Goal: Information Seeking & Learning: Learn about a topic

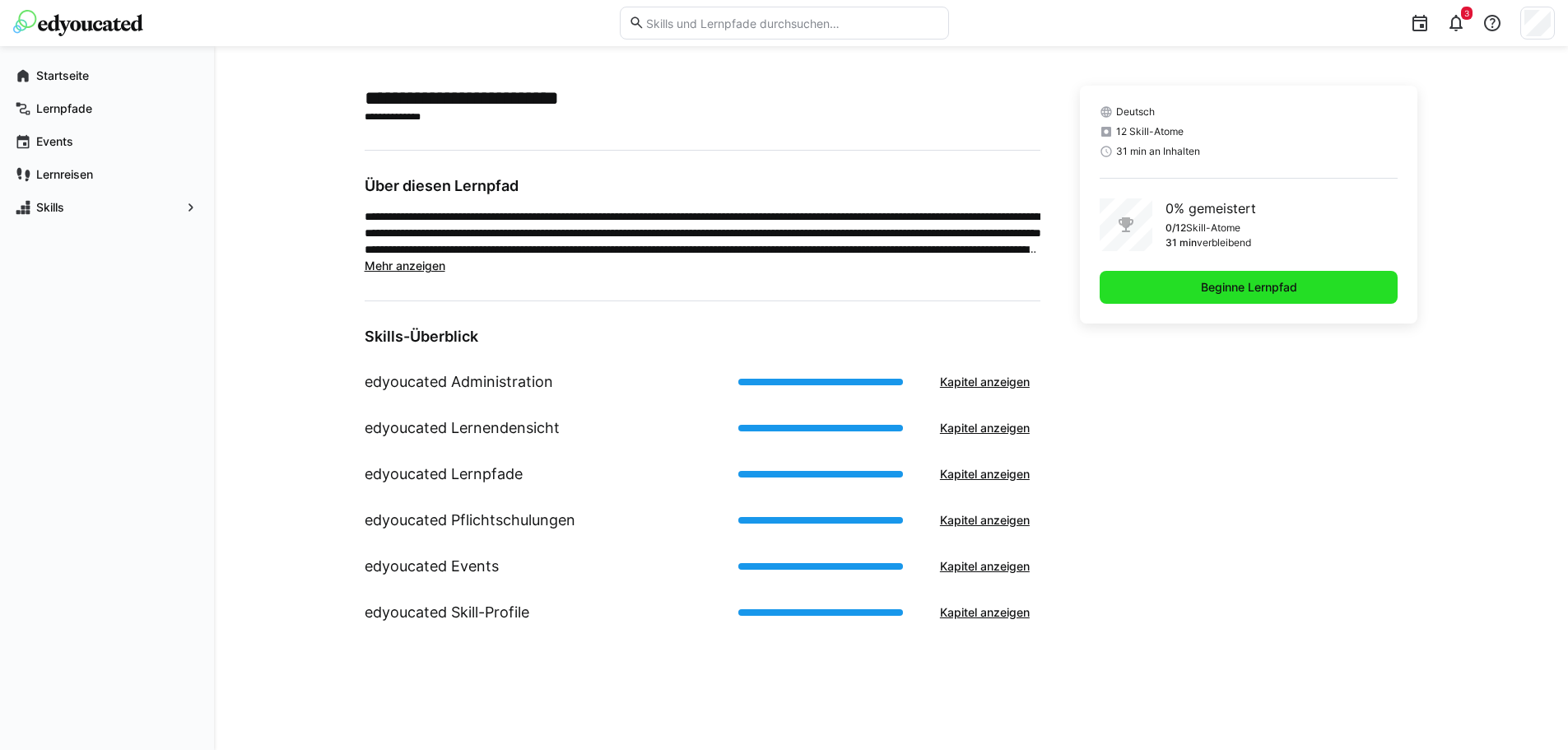
click at [1228, 290] on span "Beginne Lernpfad" at bounding box center [1250, 287] width 102 height 16
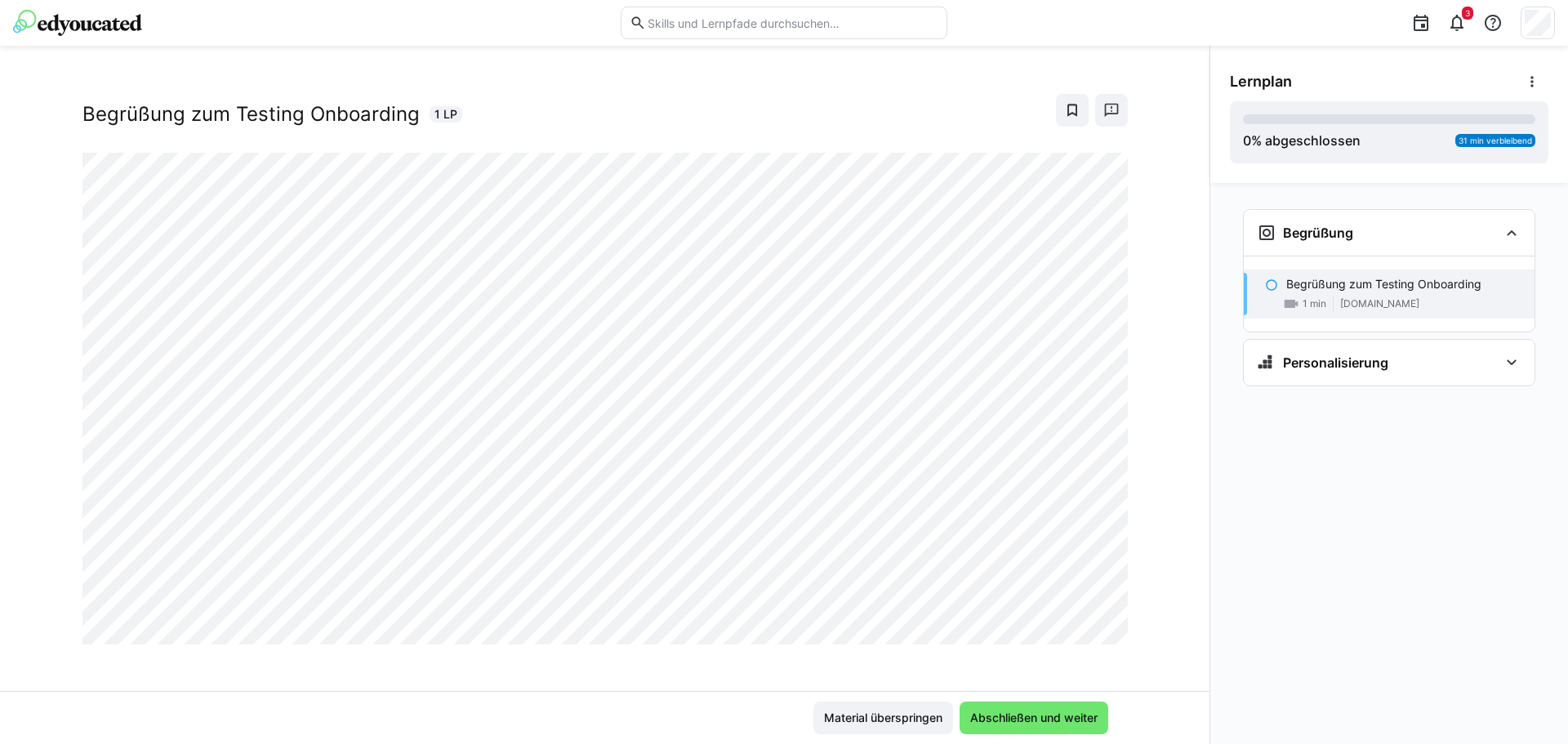
scroll to position [27, 0]
click at [1019, 701] on div "Material überspringen Abschließen und weiter" at bounding box center [605, 717] width 1210 height 53
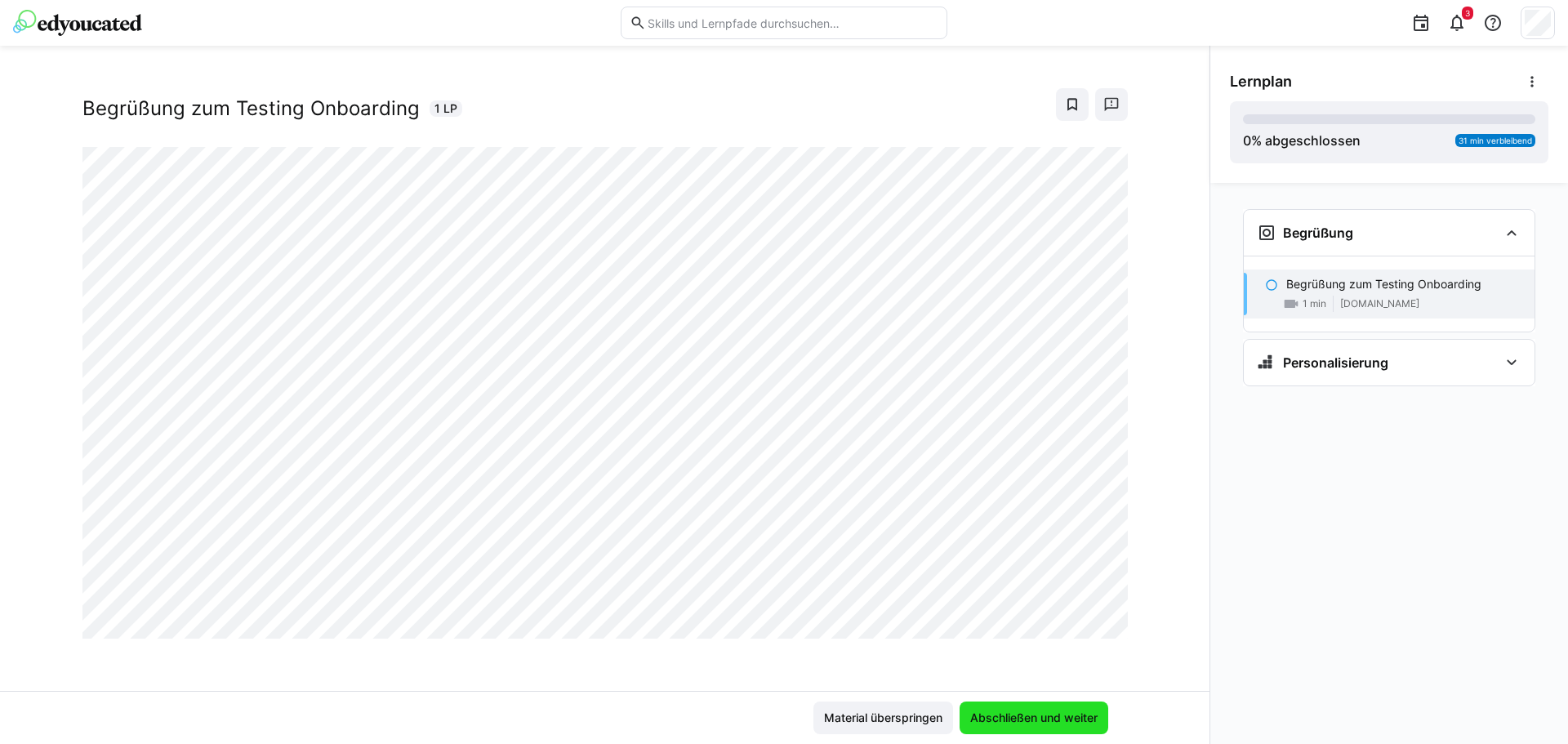
click at [1045, 711] on span "Abschließen und weiter" at bounding box center [1034, 718] width 133 height 16
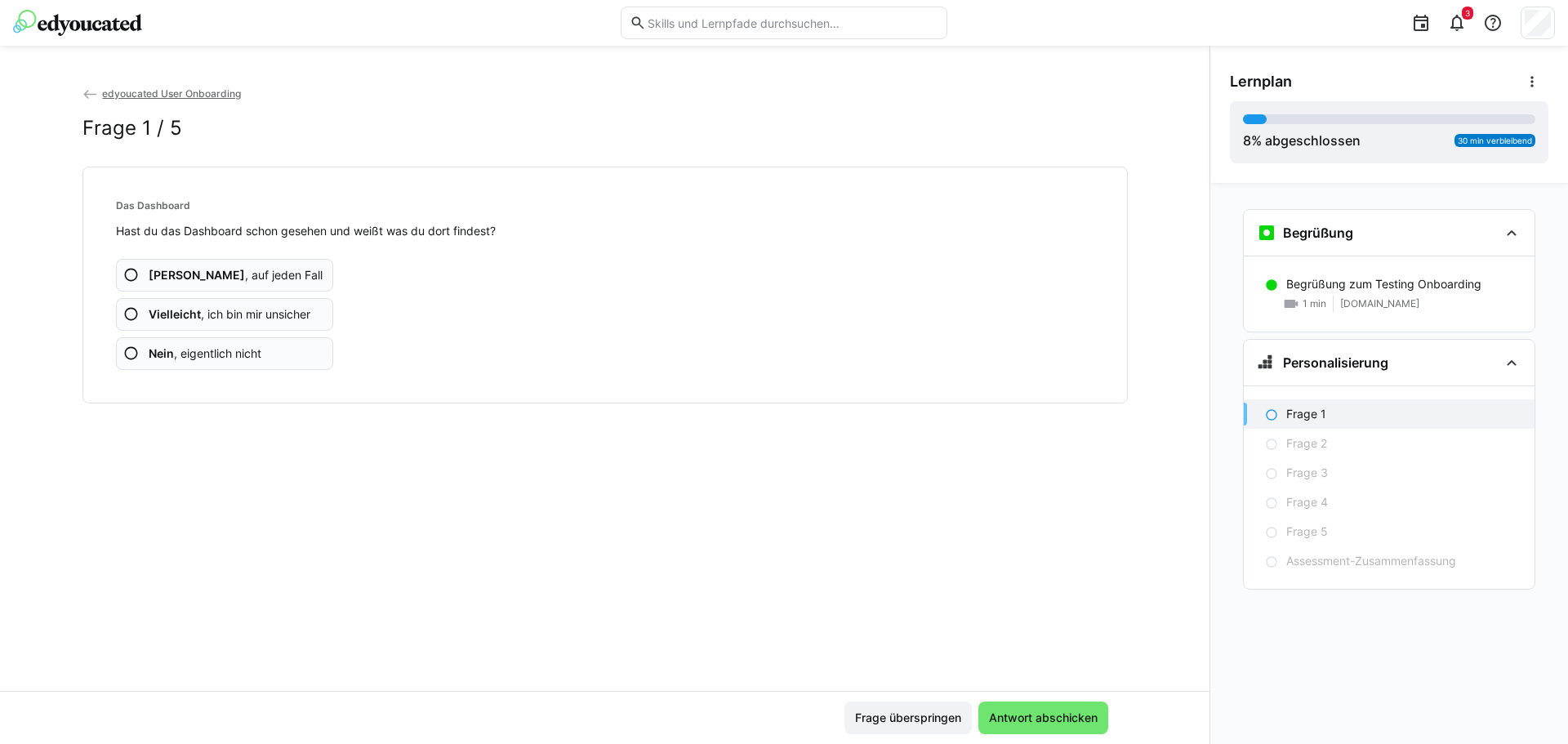
click at [247, 348] on span "Nein , eigentlich nicht" at bounding box center [204, 354] width 112 height 16
click at [176, 357] on span "Nein , eigentlich nicht" at bounding box center [204, 354] width 112 height 16
drag, startPoint x: 283, startPoint y: 349, endPoint x: 369, endPoint y: 353, distance: 86.1
click at [283, 350] on app-assessment-question-radio "Nein , eigentlich nicht" at bounding box center [225, 353] width 218 height 33
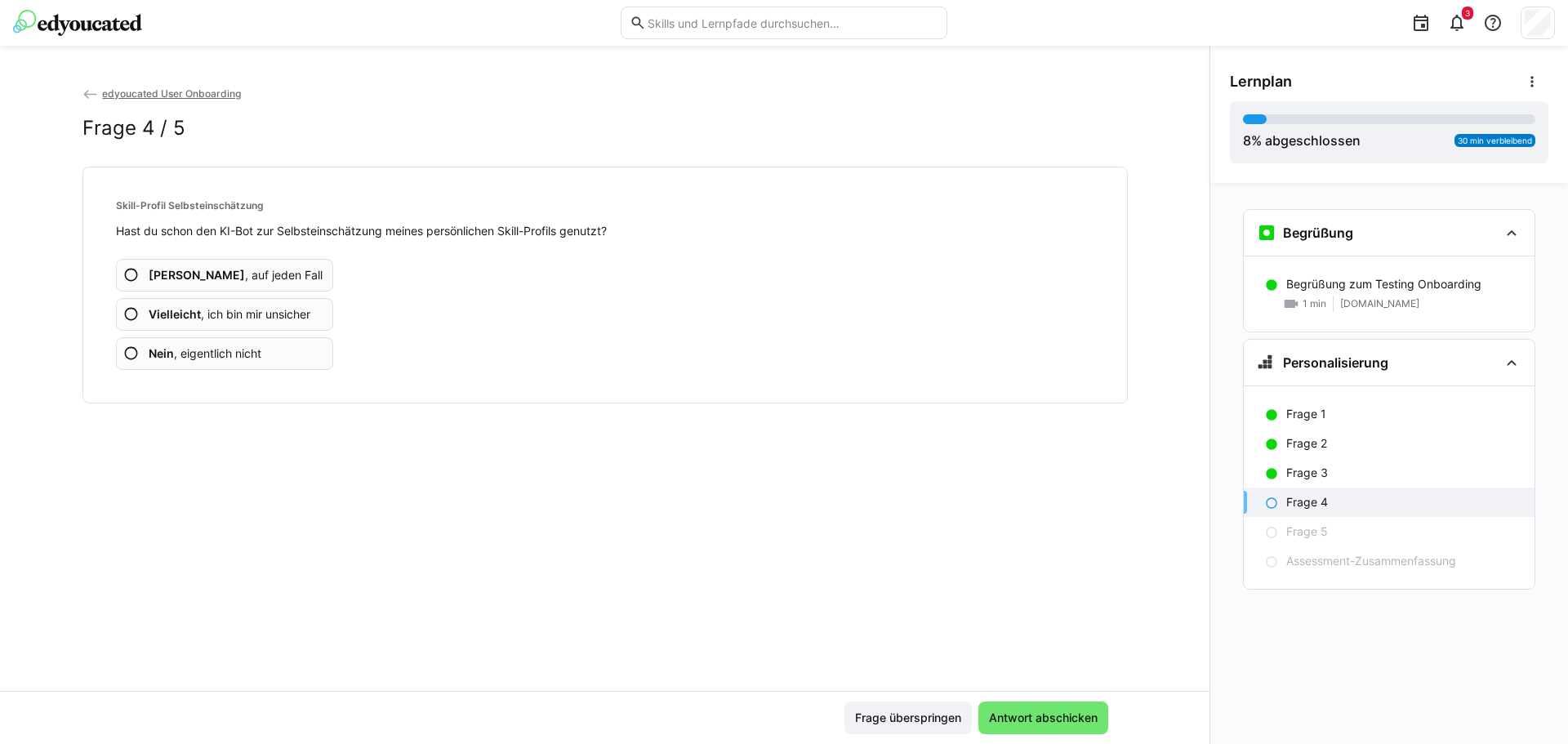
click at [298, 349] on app-assessment-question-radio "Nein , eigentlich nicht" at bounding box center [225, 353] width 218 height 33
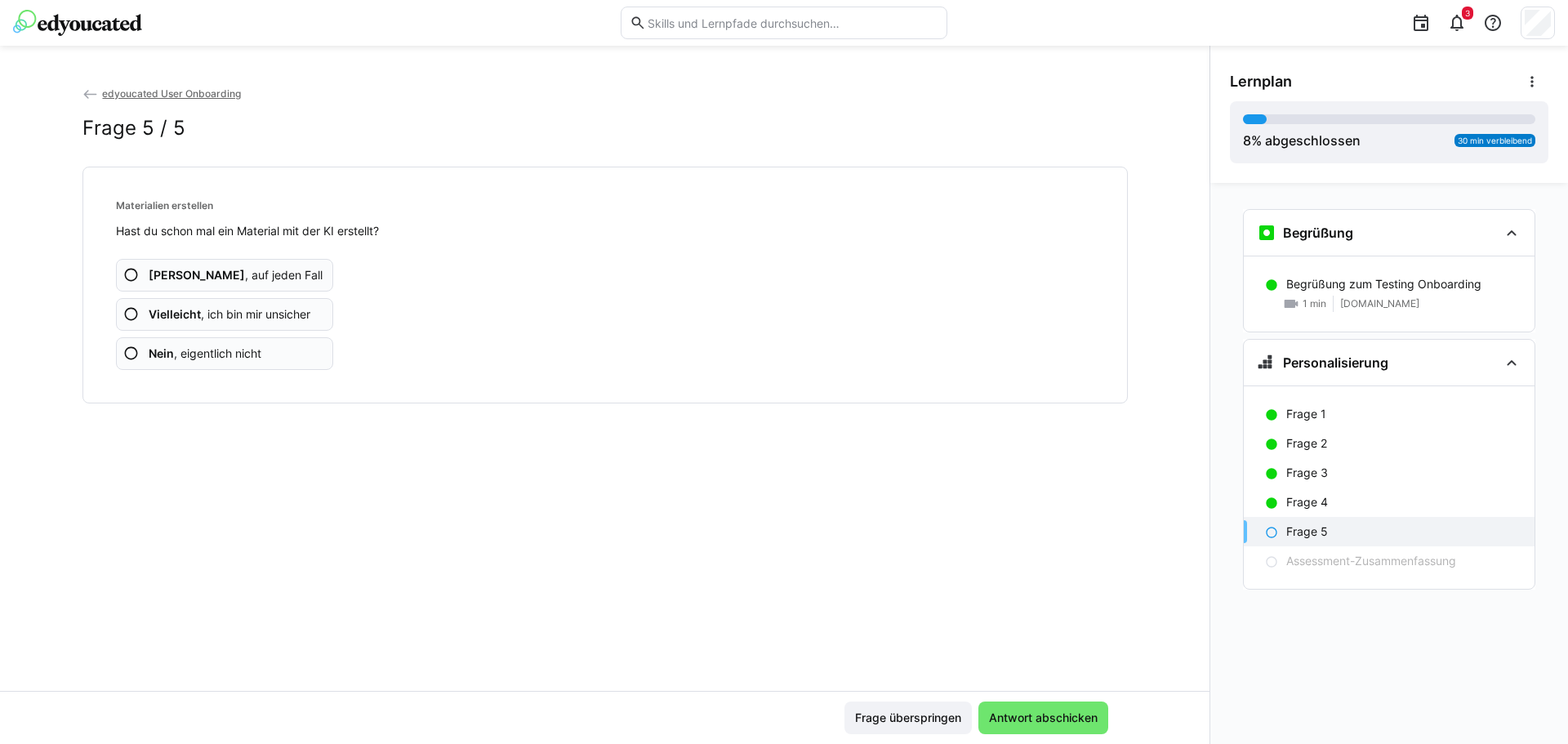
click at [314, 353] on app-assessment-question-radio "Nein , eigentlich nicht" at bounding box center [225, 353] width 218 height 33
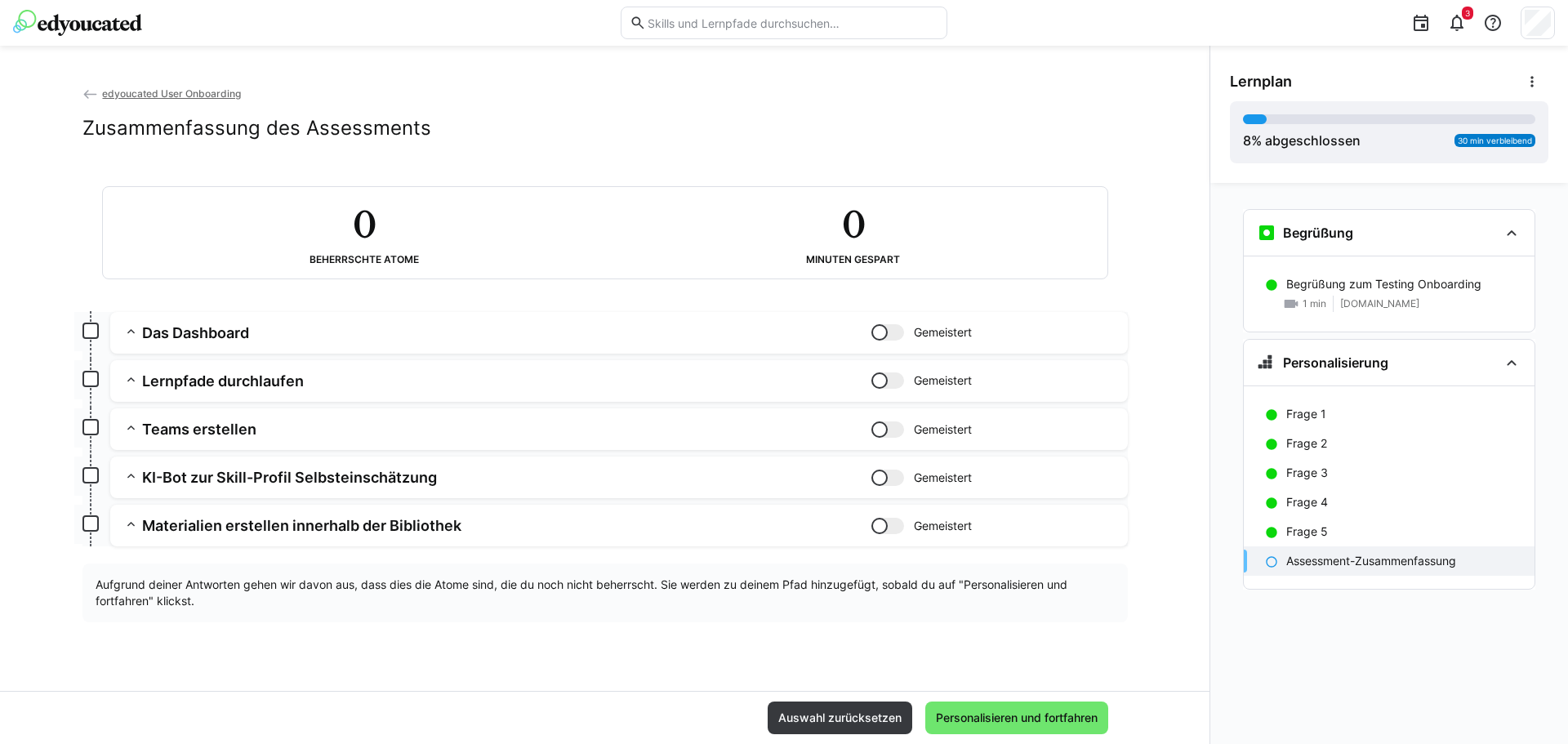
click at [516, 329] on h3 "Das Dashboard" at bounding box center [507, 333] width 730 height 19
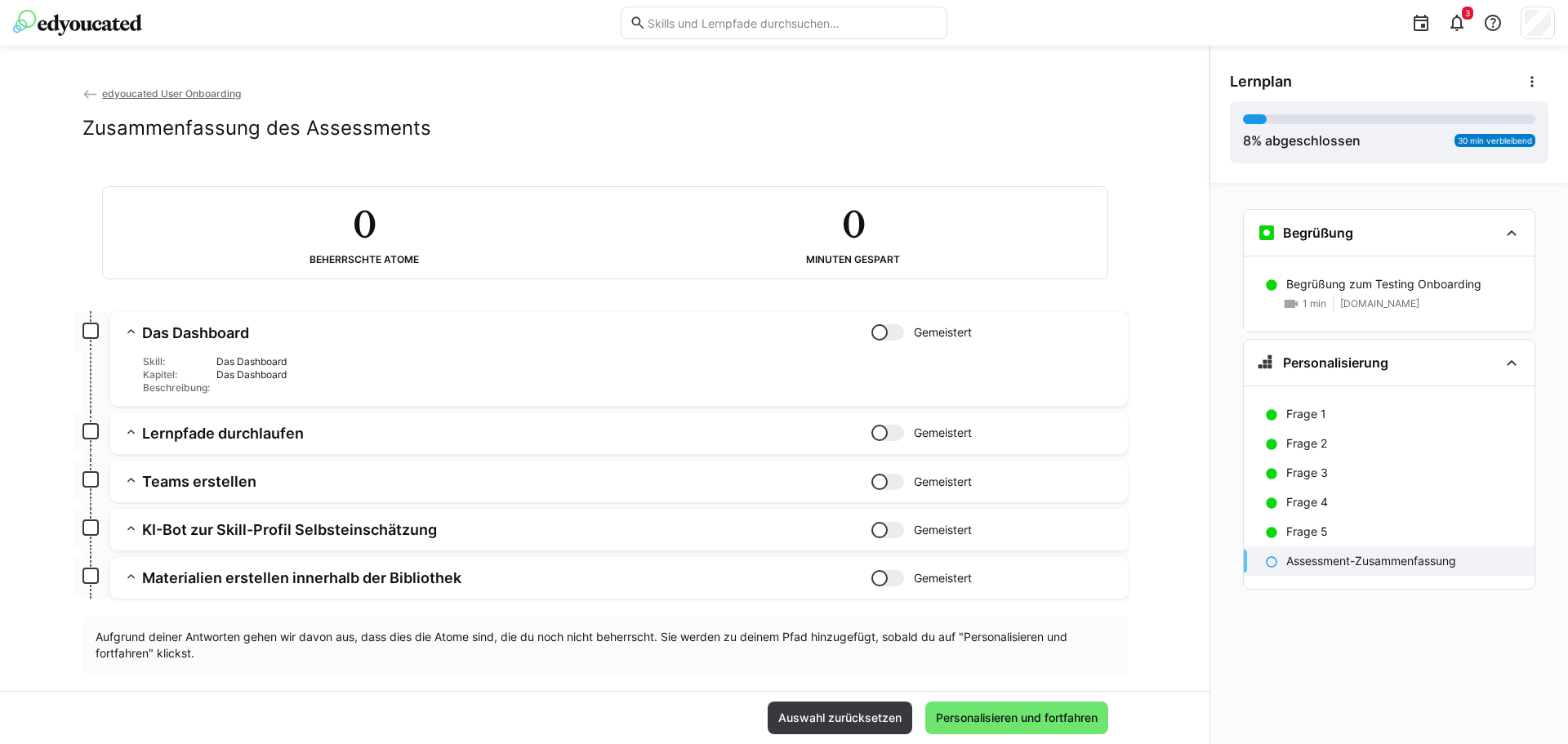
scroll to position [23, 0]
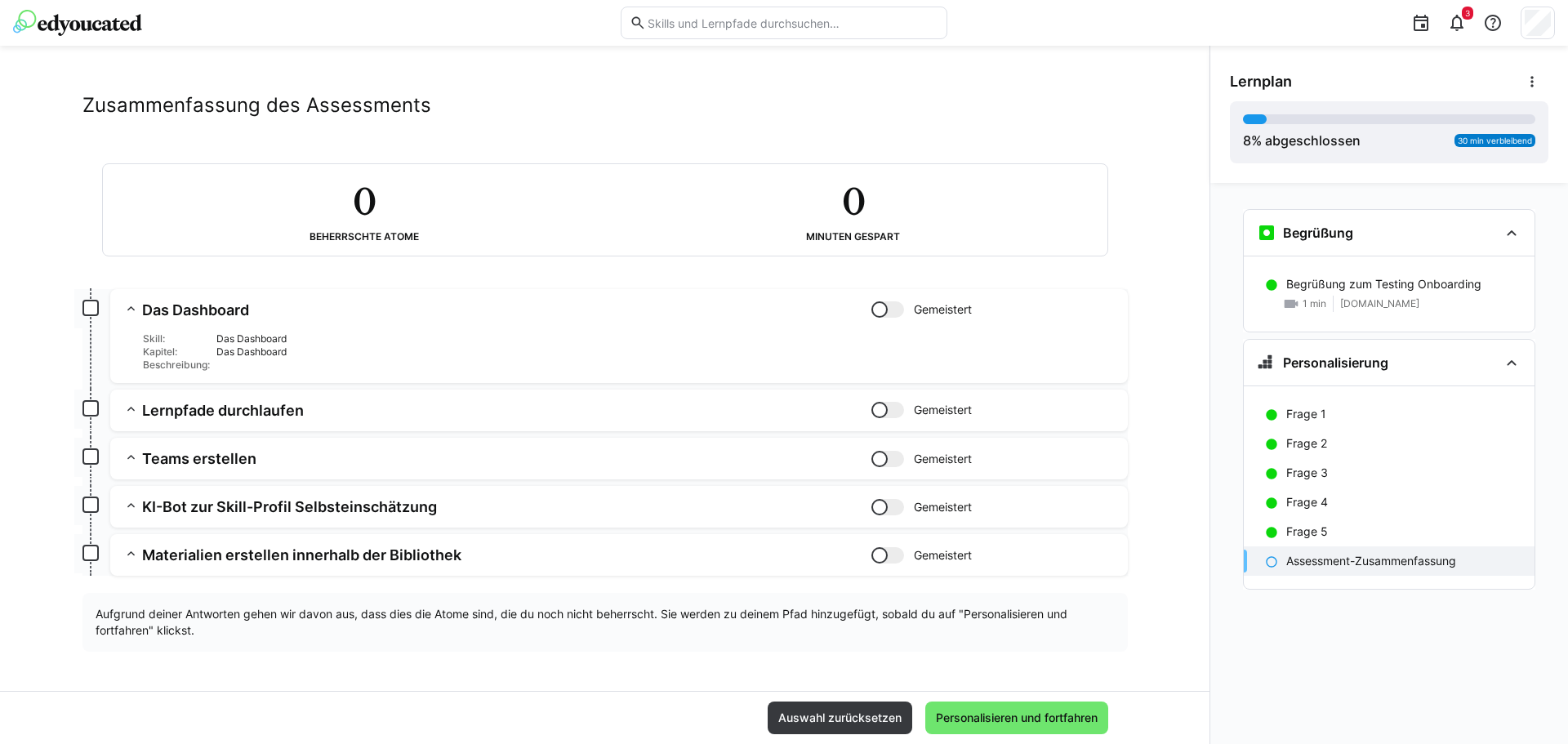
click at [561, 401] on h3 "Lernpfade durchlaufen" at bounding box center [507, 410] width 730 height 19
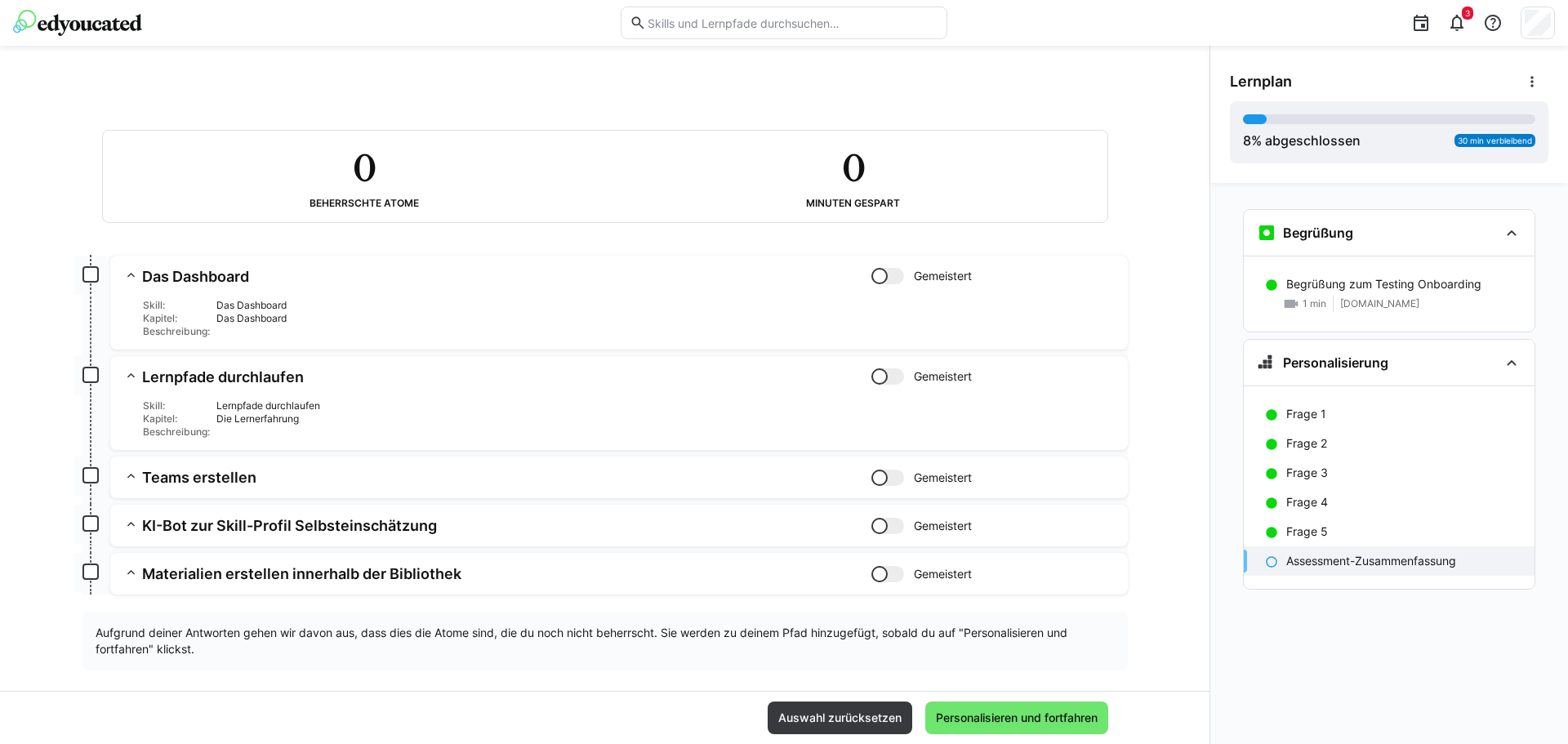
scroll to position [75, 0]
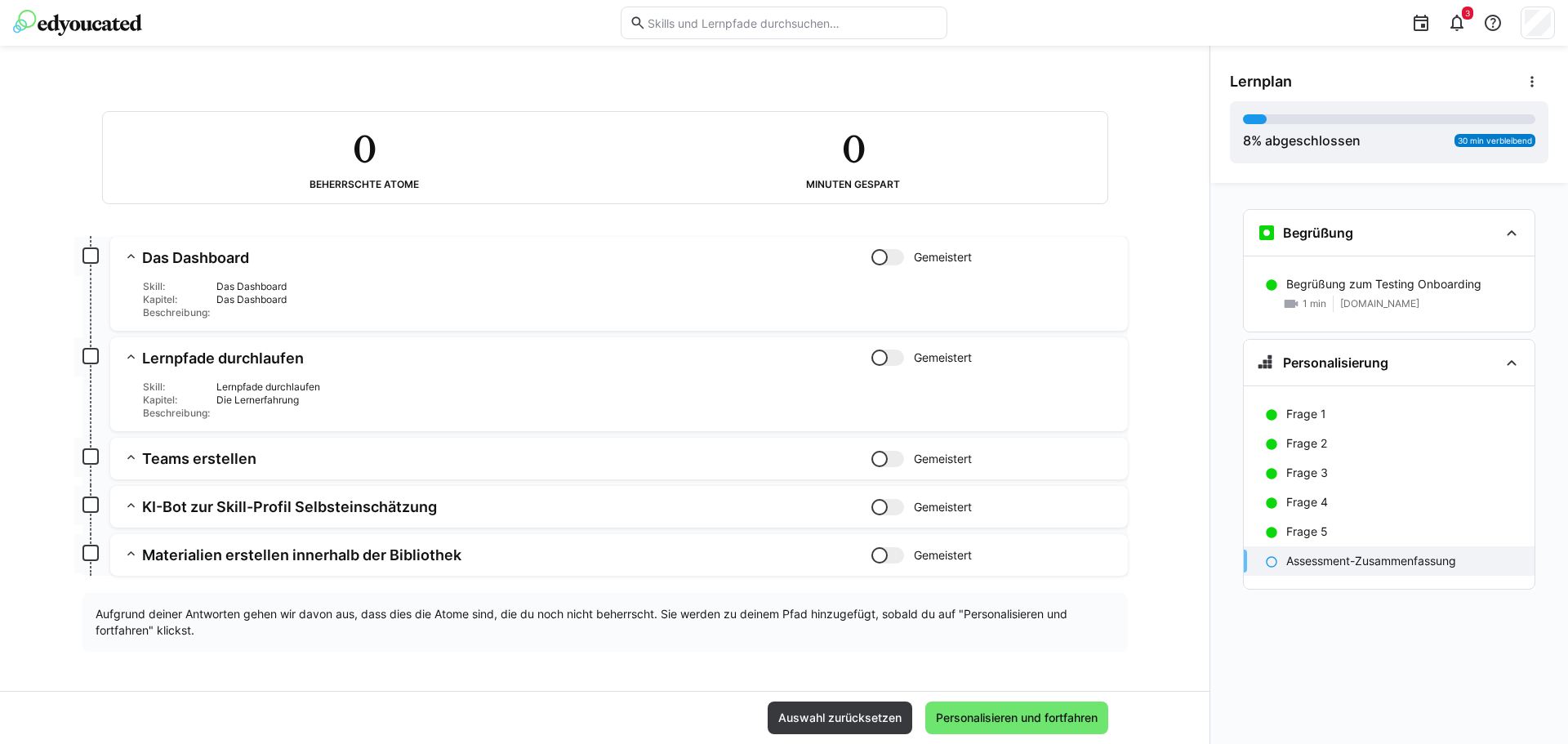
click at [348, 444] on app-summary-expansion "Teams erstellen Gemeistert Skill: Teams erstellen Kapitel: Usermanagement Besch…" at bounding box center [619, 458] width 1018 height 42
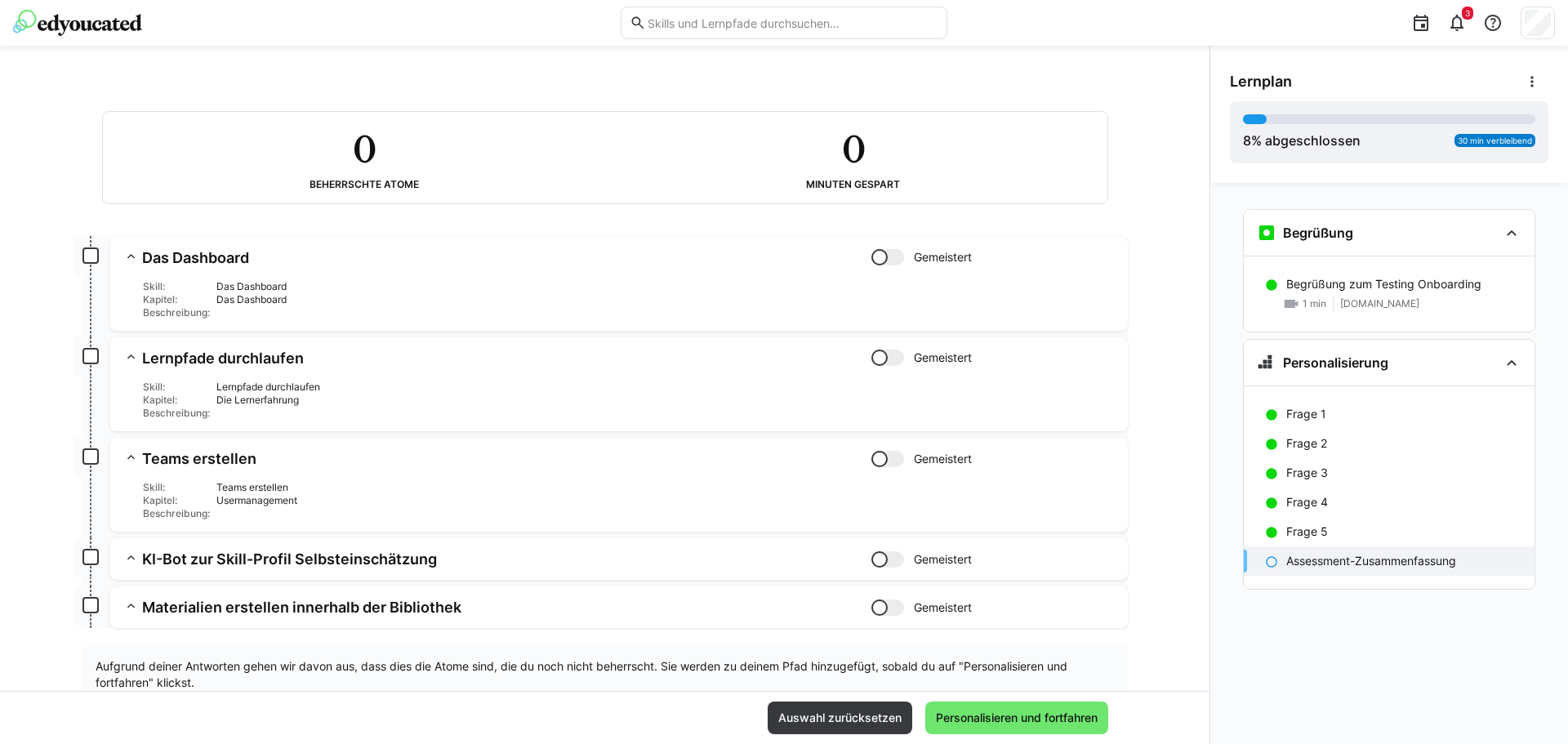
click at [532, 551] on h3 "KI-Bot zur Skill-Profil Selbsteinschätzung" at bounding box center [507, 559] width 730 height 19
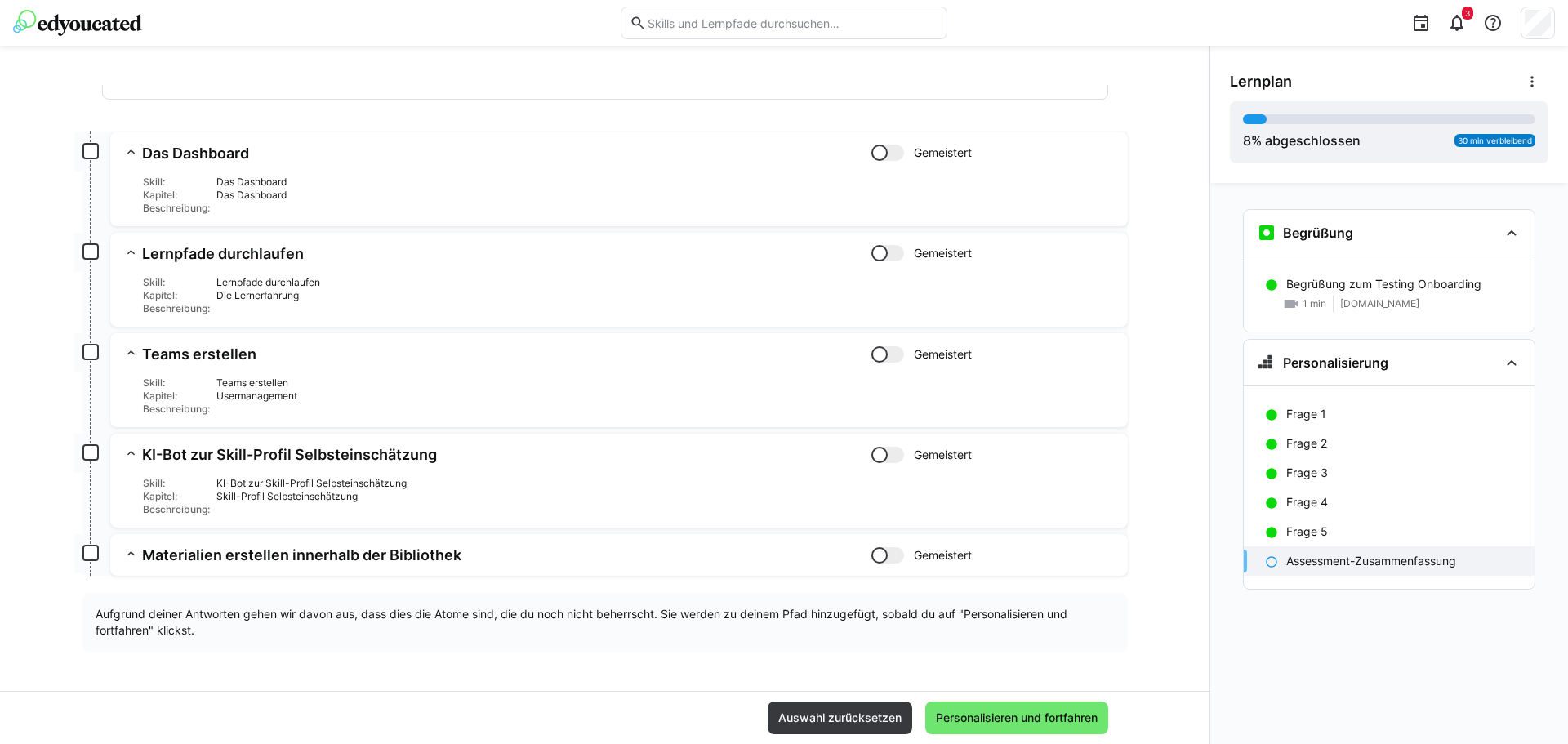
click at [497, 551] on h3 "Materialien erstellen innerhalb der Bibliothek" at bounding box center [507, 555] width 730 height 19
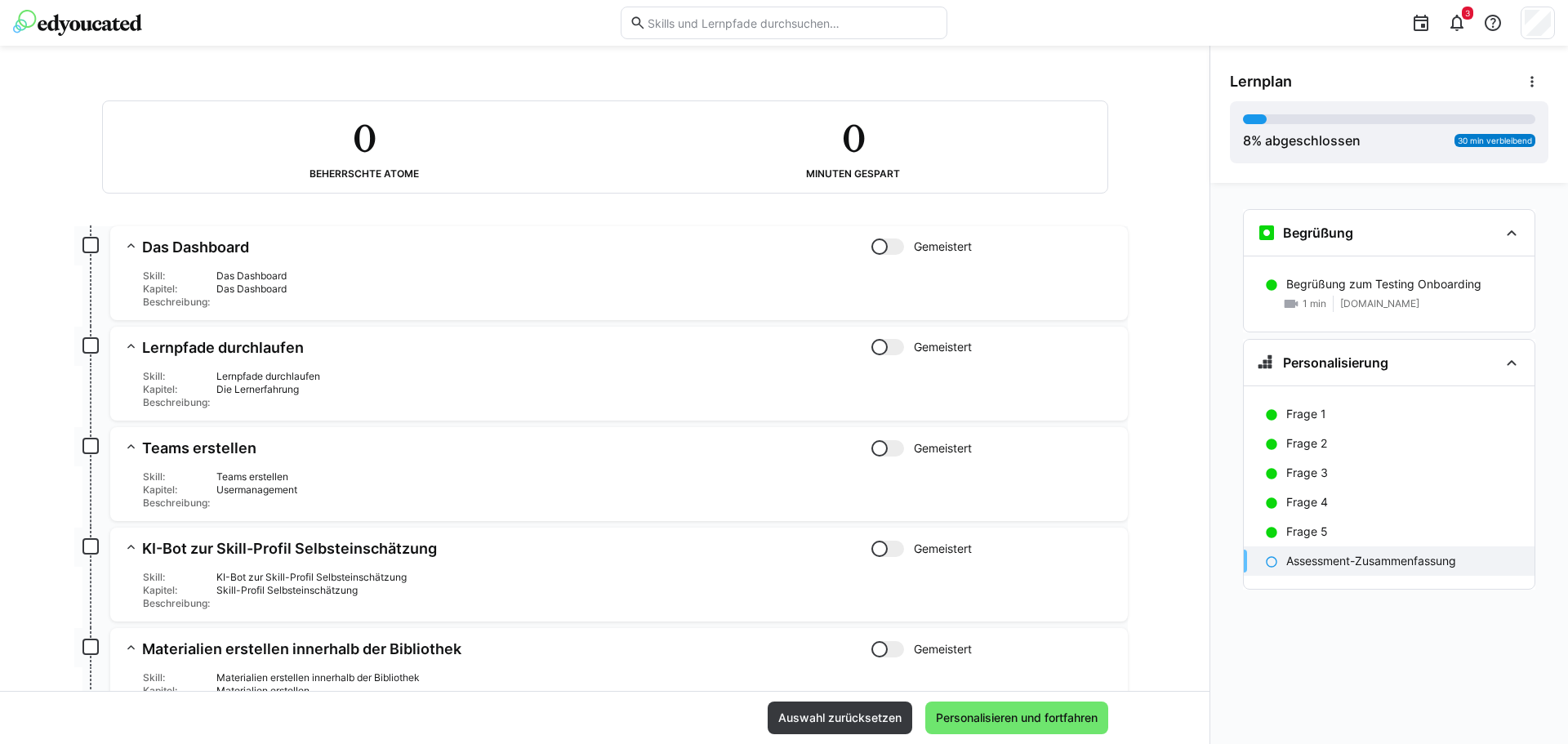
scroll to position [232, 0]
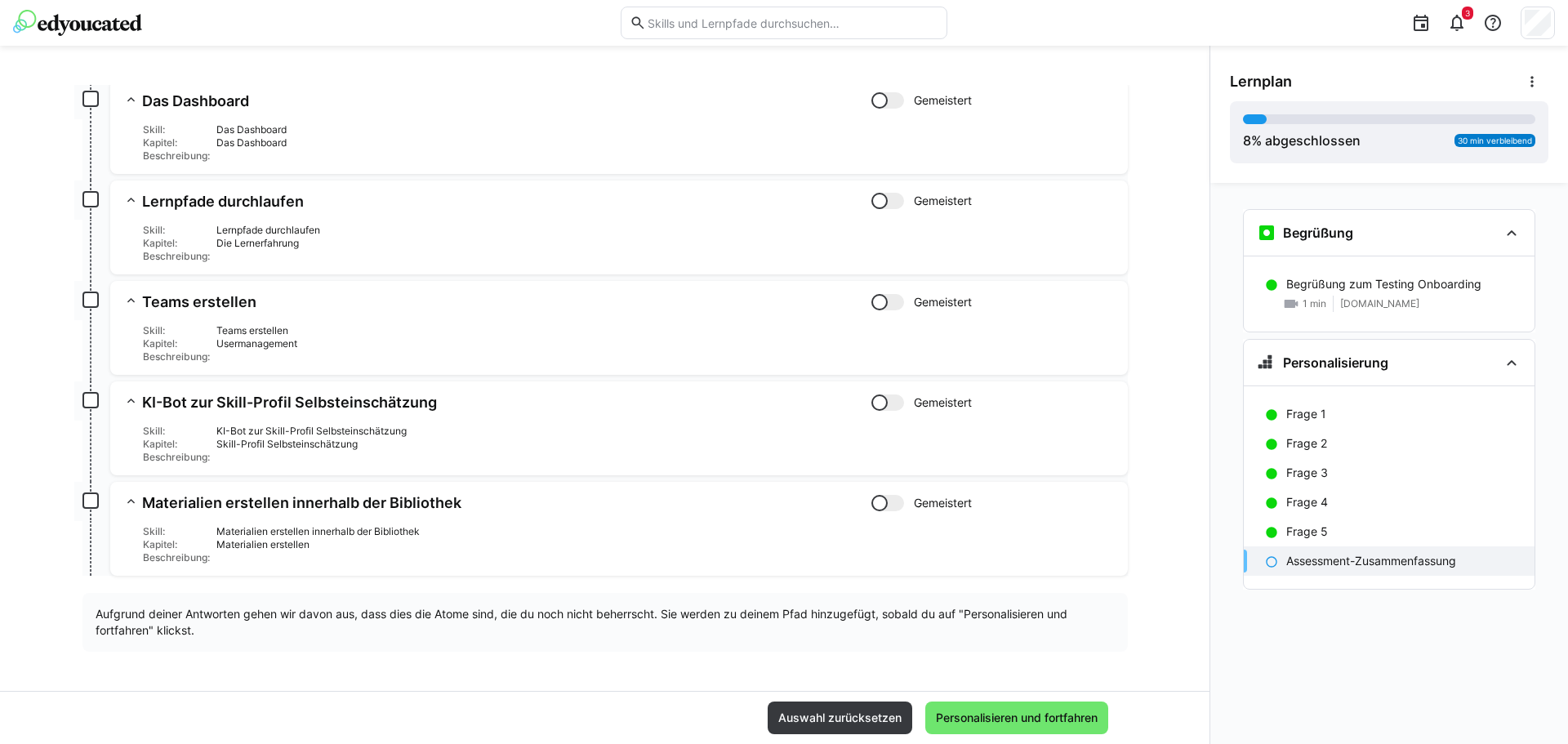
click at [184, 94] on h3 "Das Dashboard" at bounding box center [507, 100] width 730 height 19
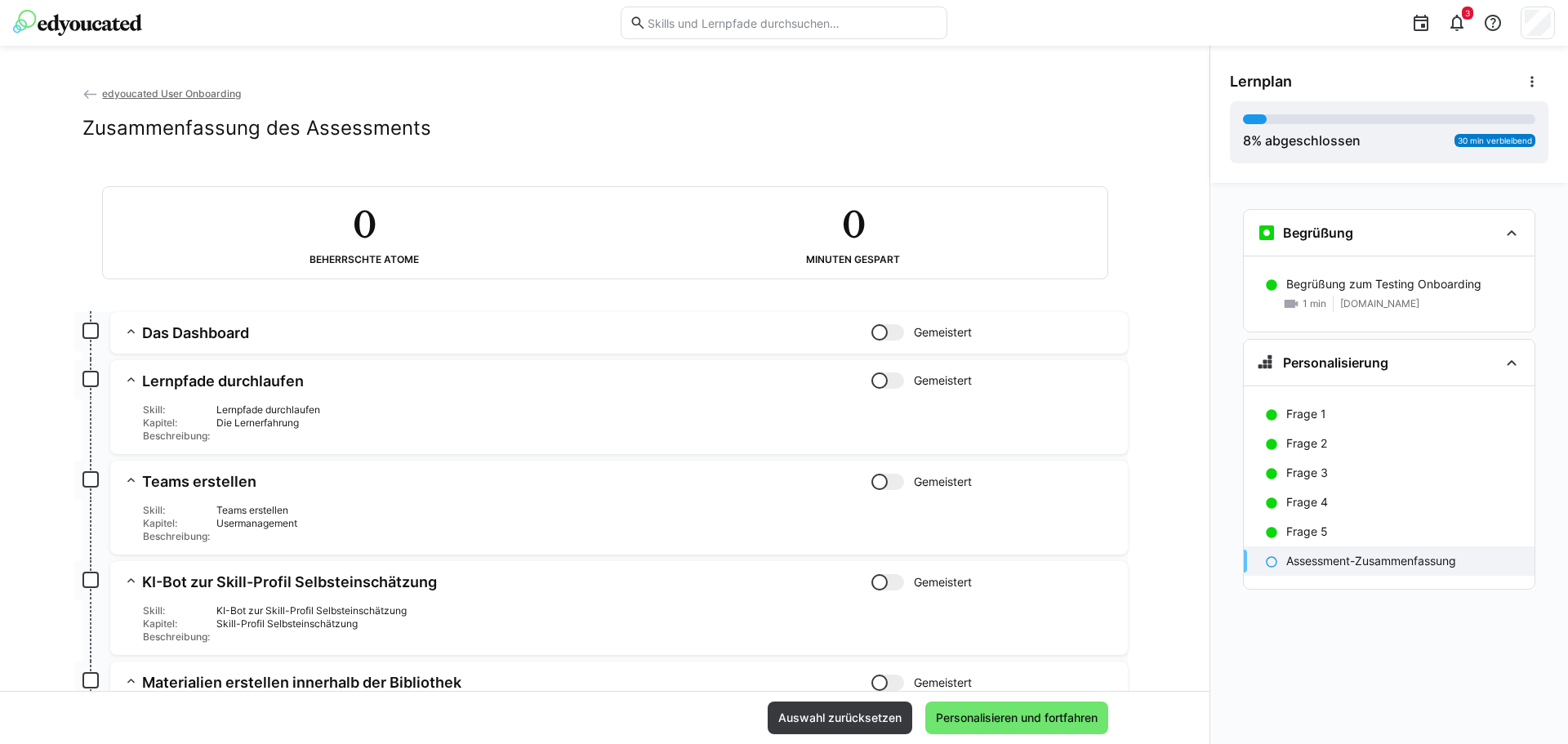
scroll to position [180, 0]
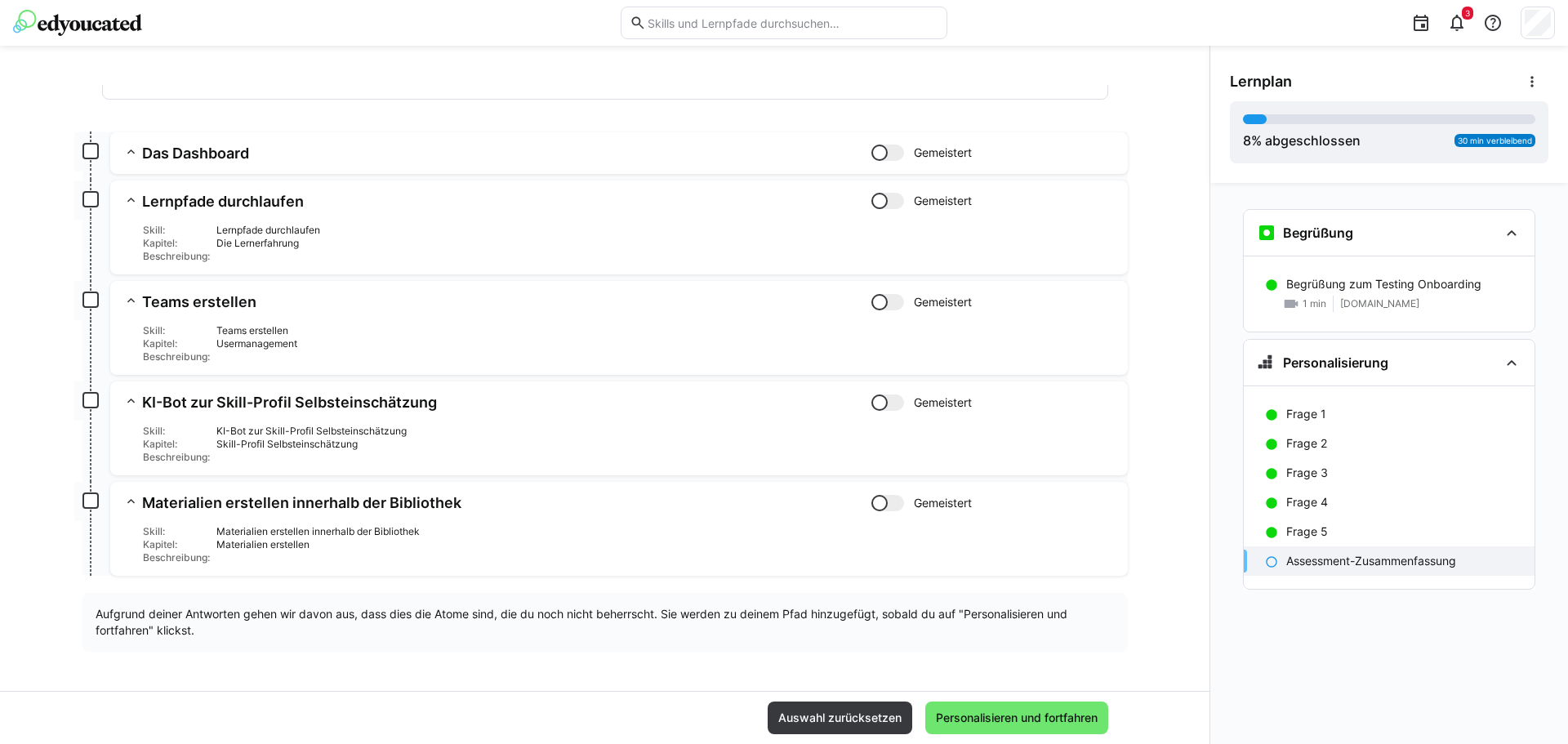
click at [254, 146] on h3 "Das Dashboard" at bounding box center [507, 153] width 730 height 19
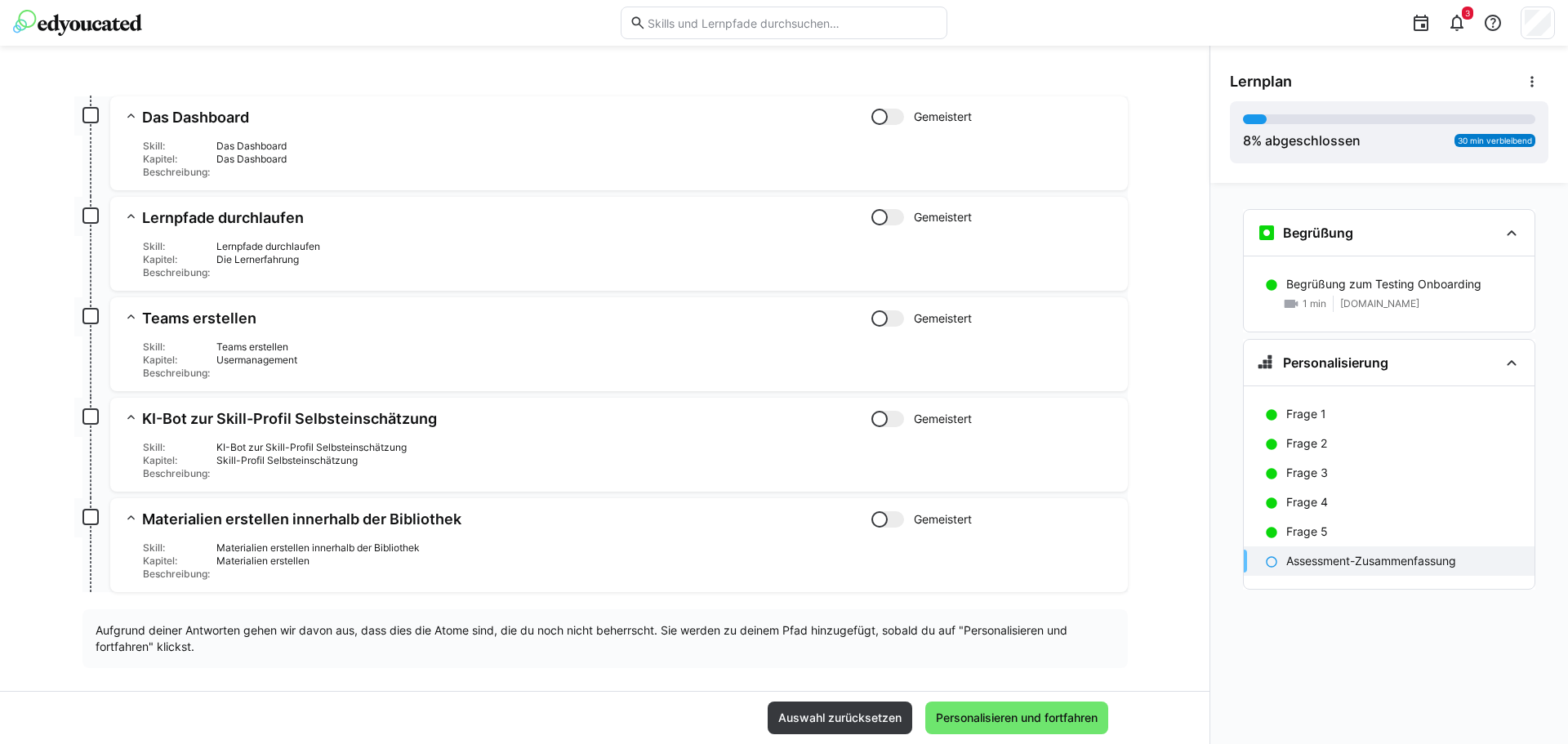
scroll to position [232, 0]
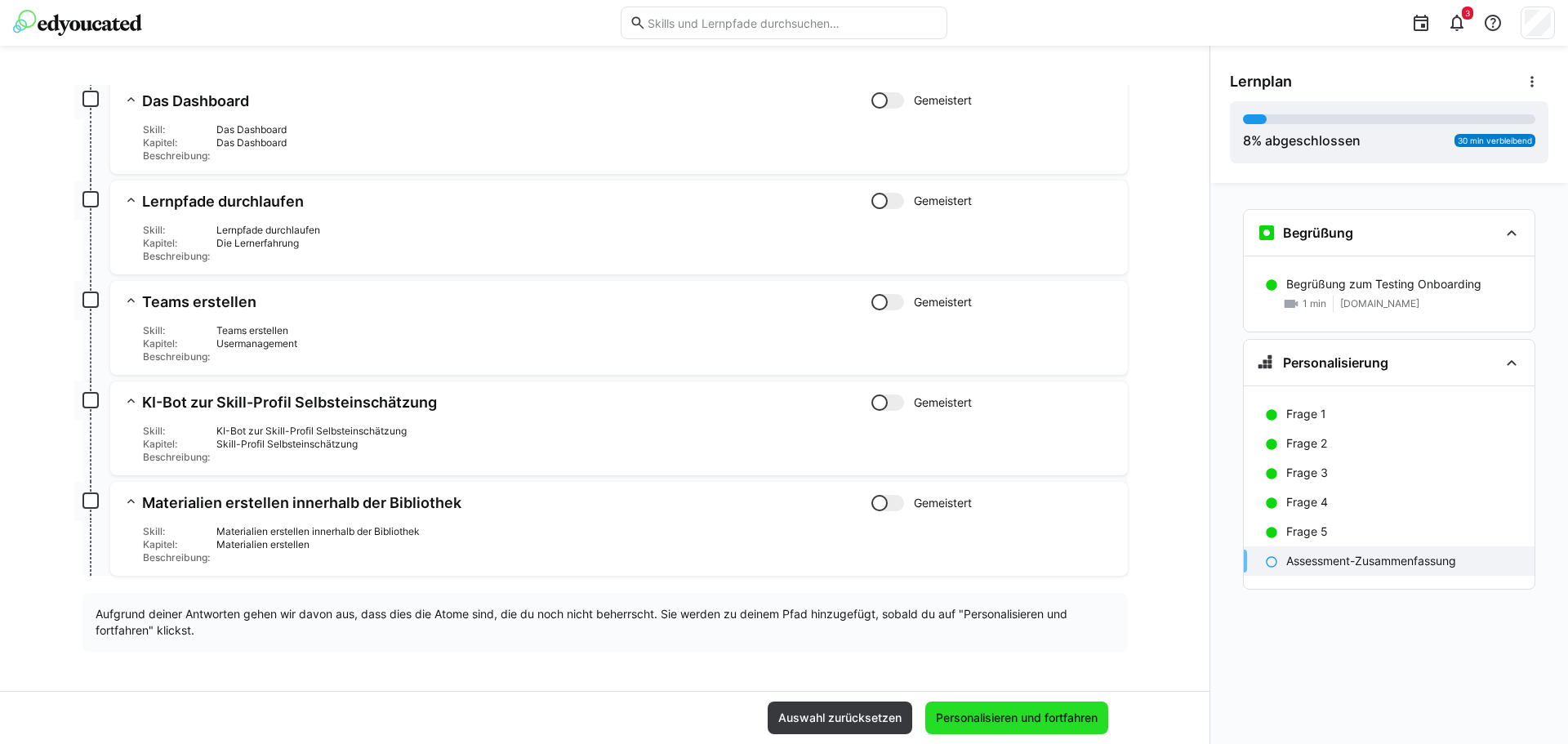
click at [985, 720] on span "Personalisieren und fortfahren" at bounding box center [1017, 718] width 166 height 16
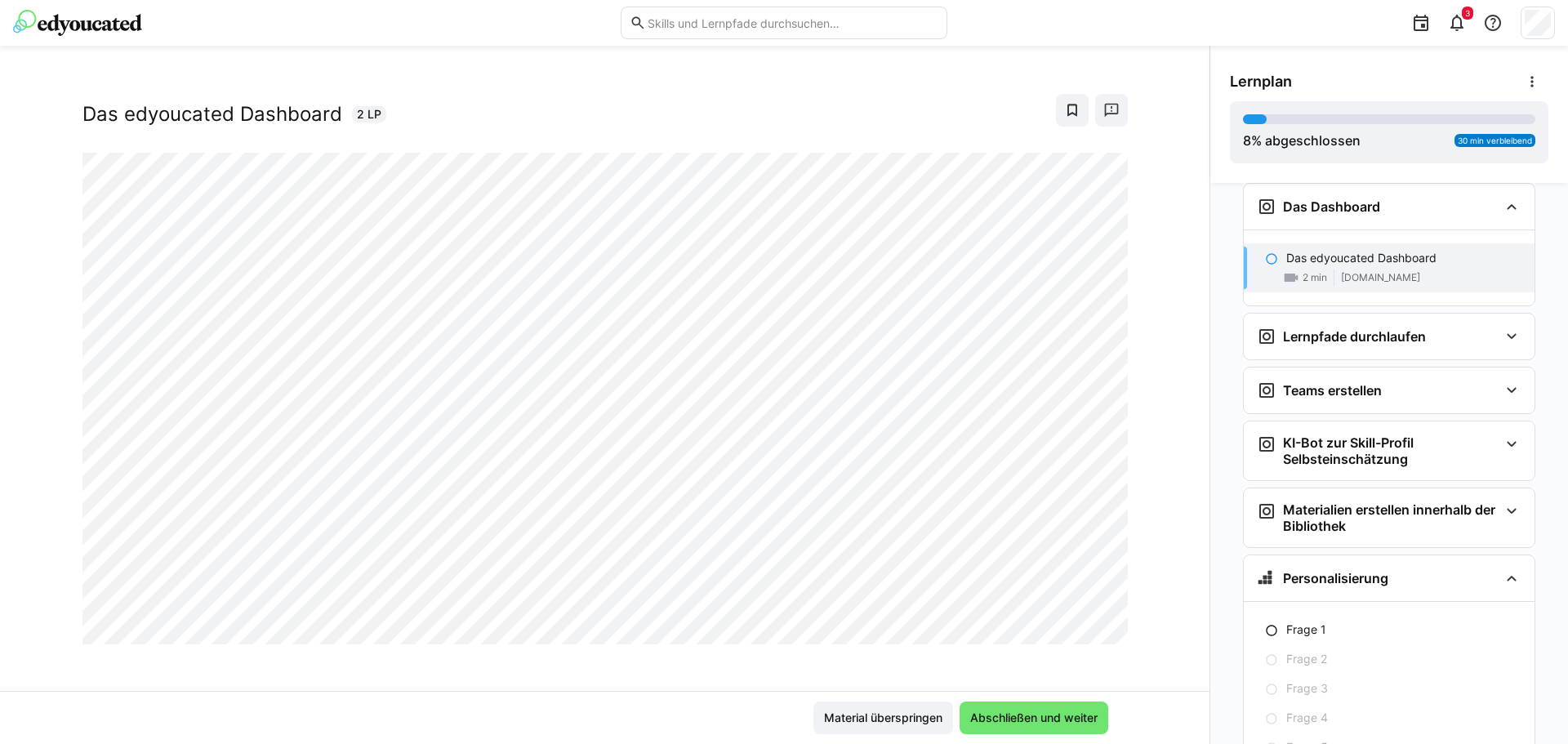
scroll to position [27, 0]
click at [1057, 712] on span "Abschließen und weiter" at bounding box center [1034, 718] width 133 height 16
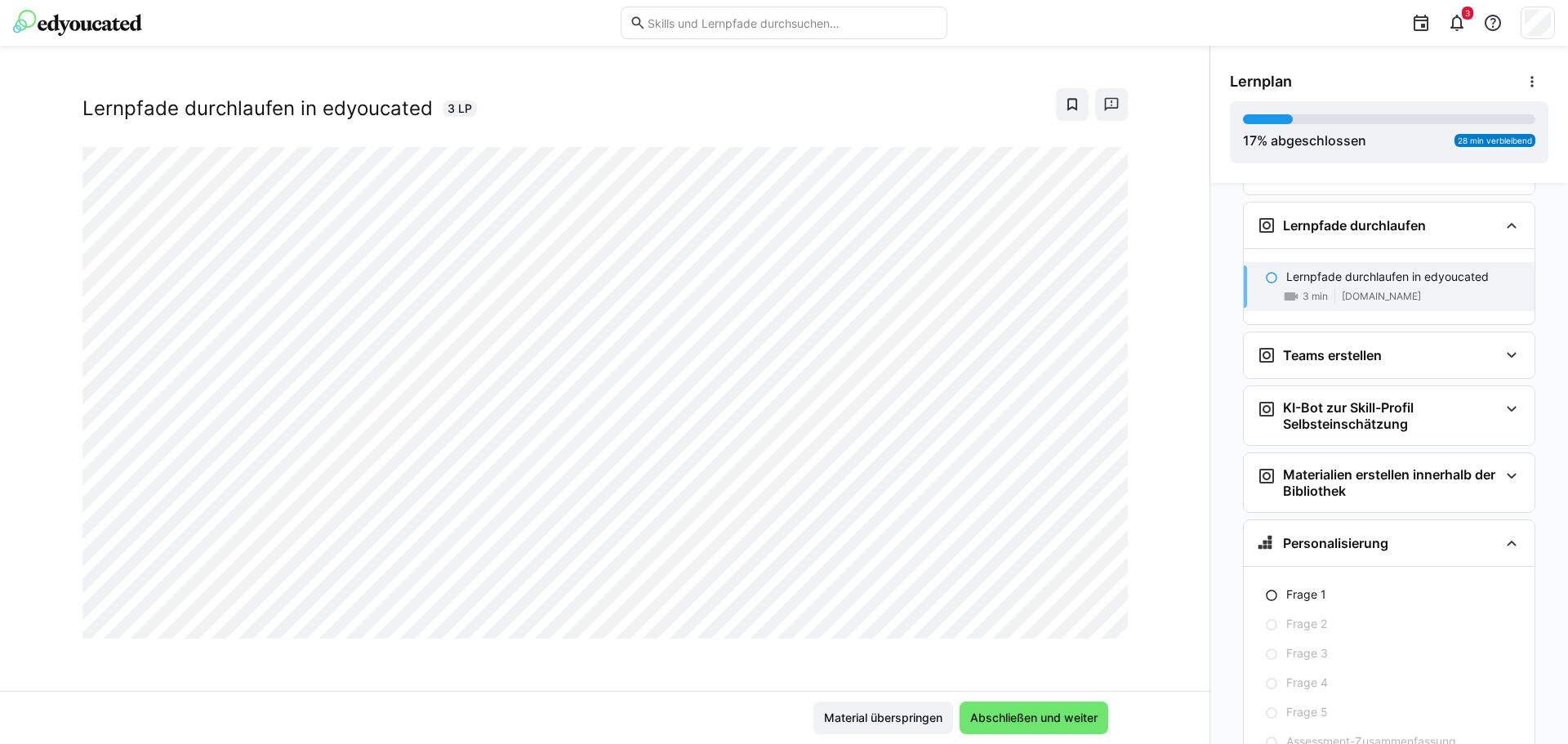
scroll to position [322, 0]
click at [1021, 719] on span "Abschließen und weiter" at bounding box center [1034, 718] width 133 height 16
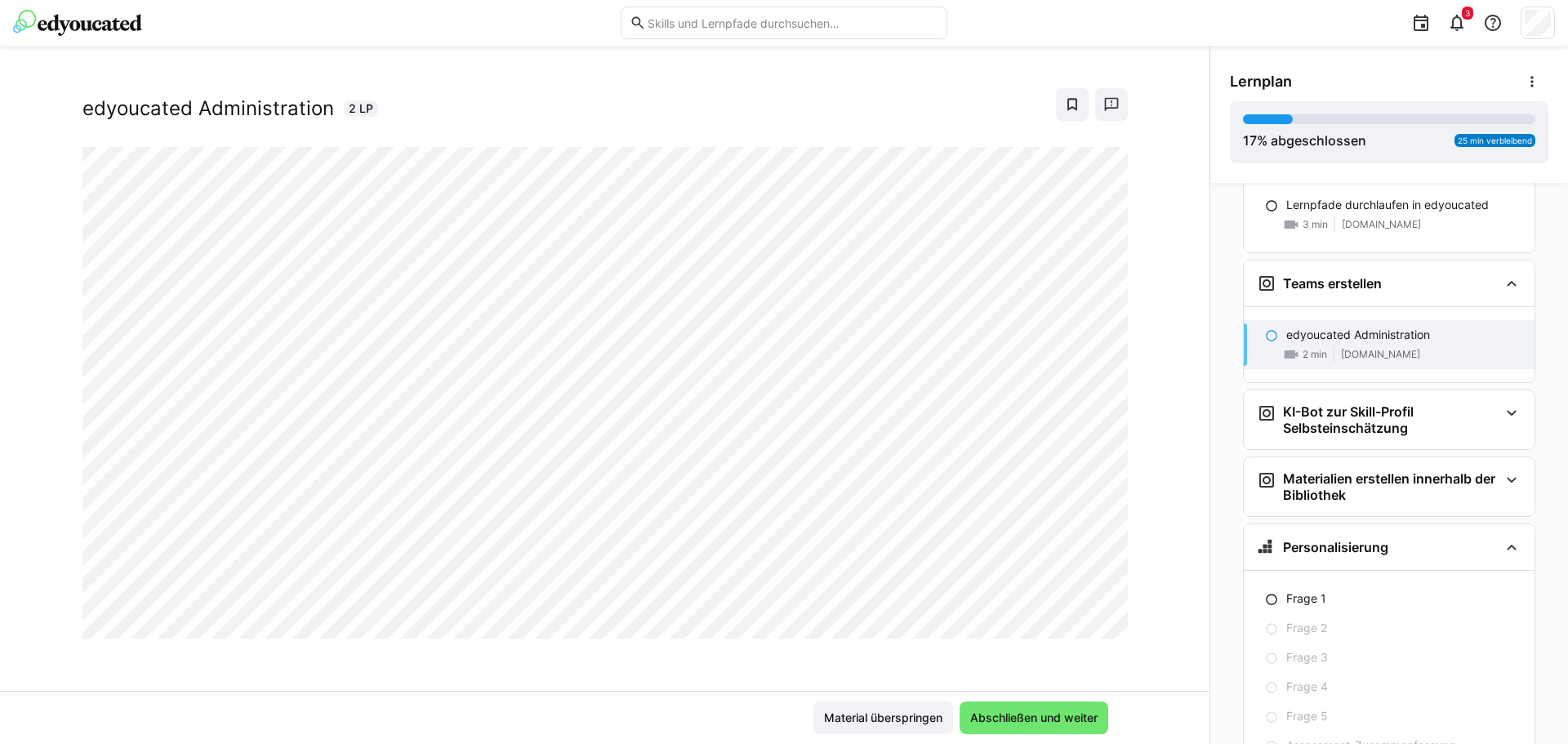
scroll to position [398, 0]
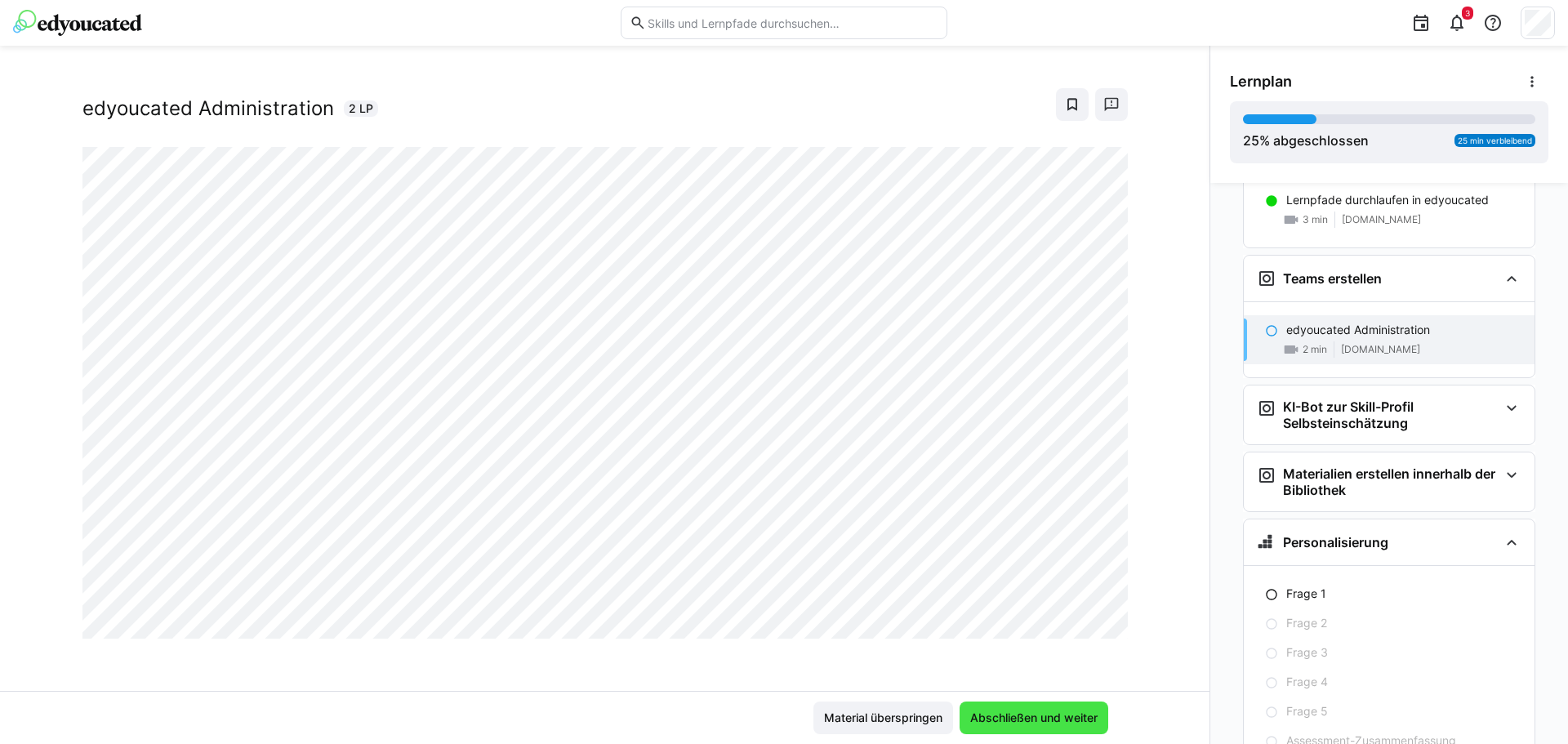
click at [988, 704] on span "Abschließen und weiter" at bounding box center [1034, 717] width 149 height 33
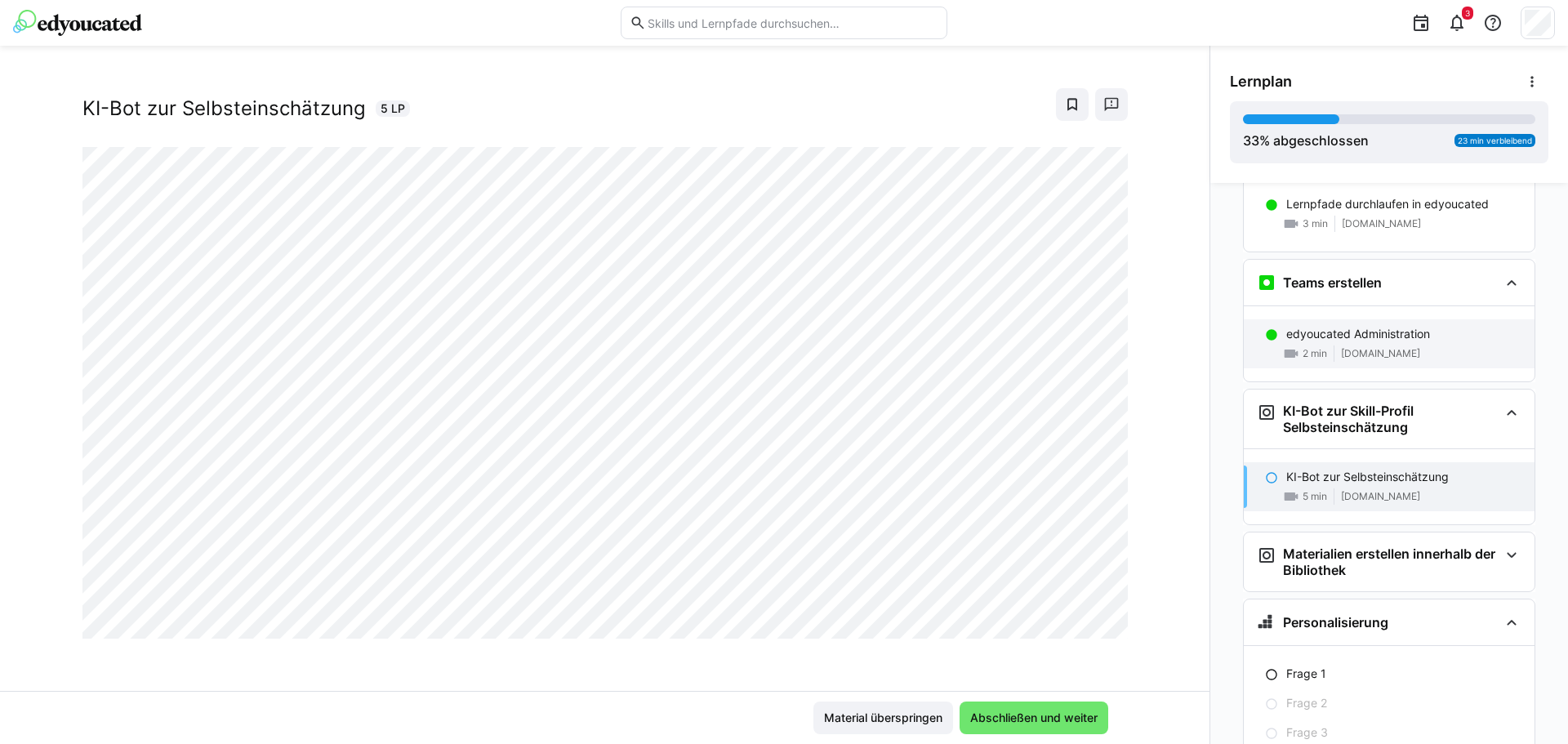
scroll to position [550, 0]
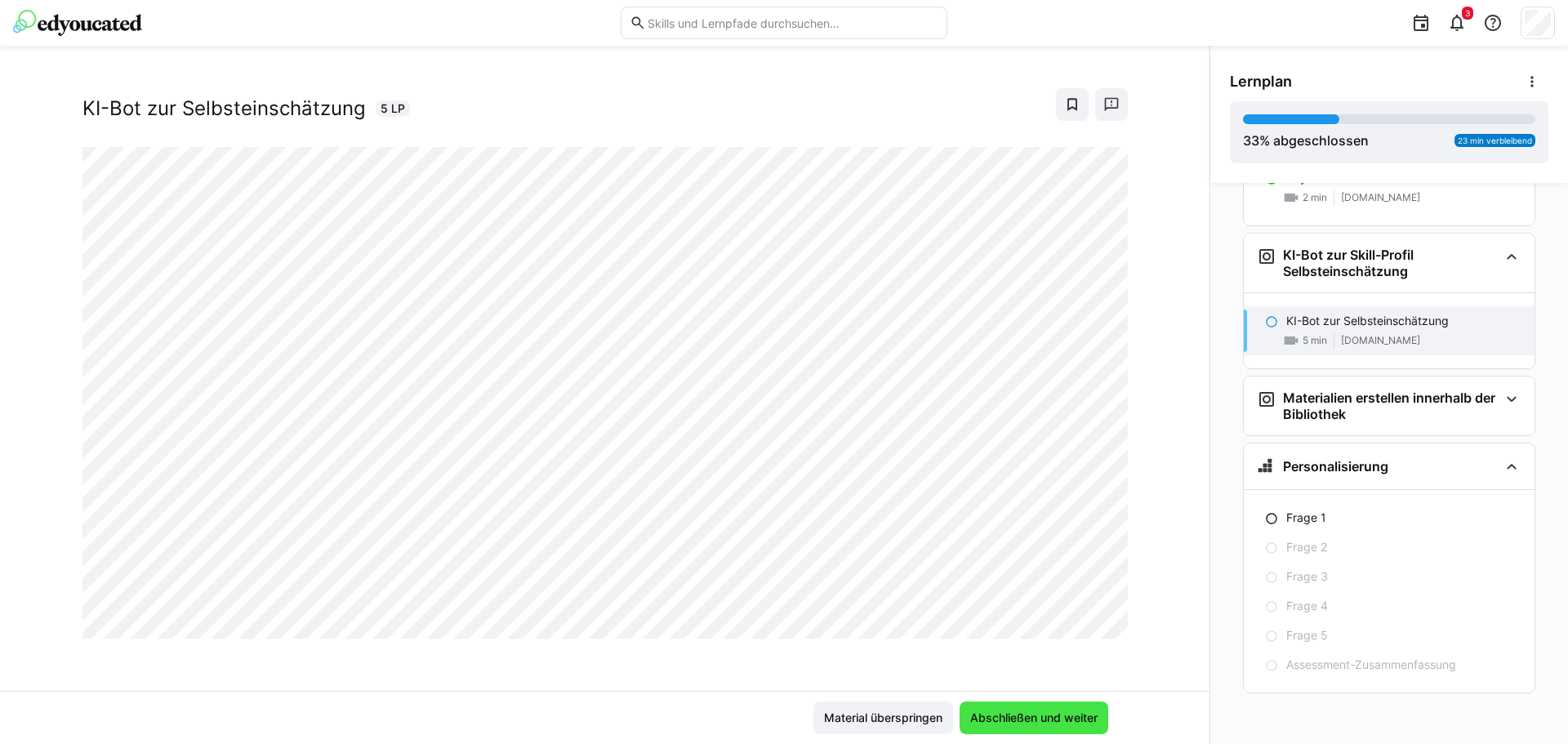
click at [1052, 708] on span "Abschließen und weiter" at bounding box center [1034, 717] width 149 height 33
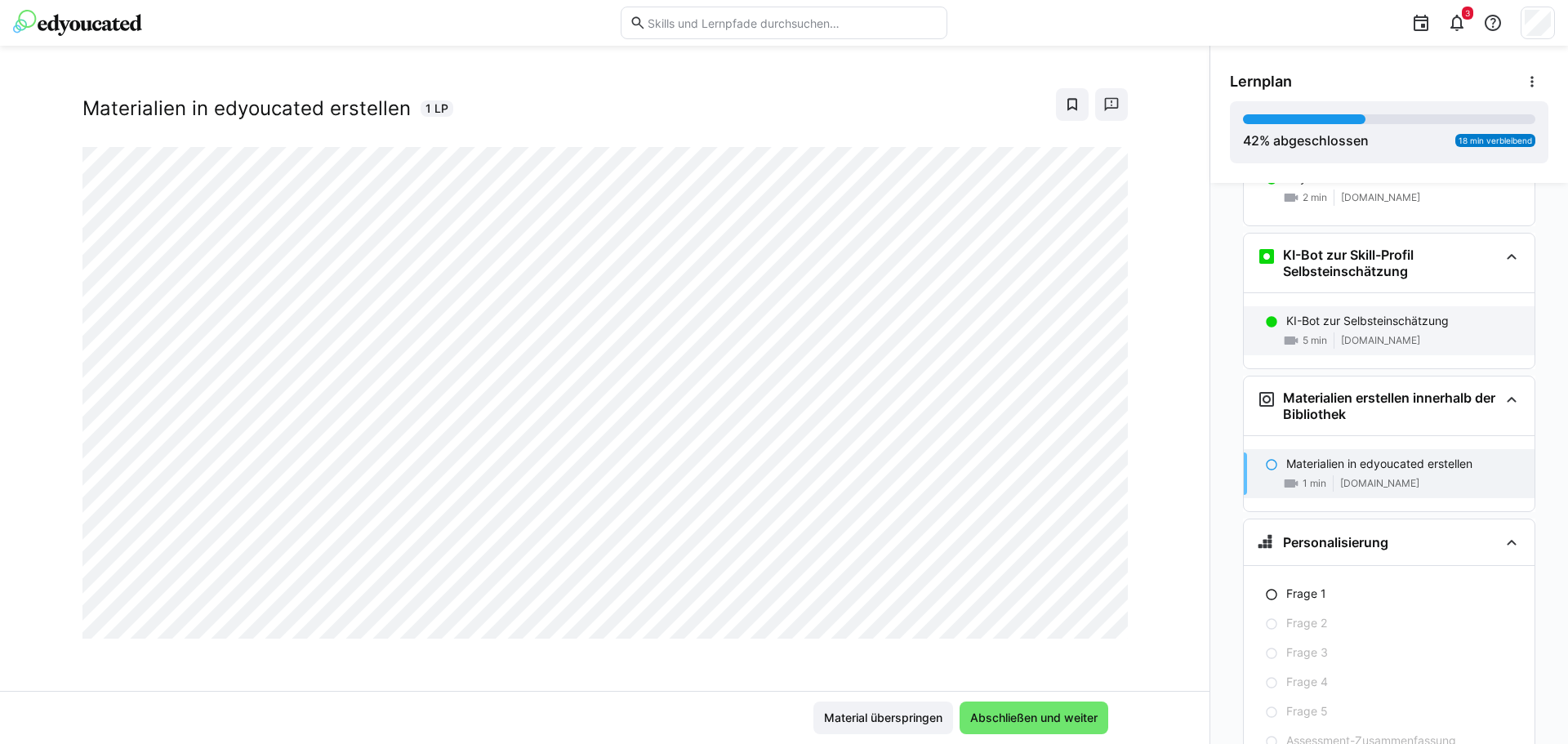
scroll to position [625, 0]
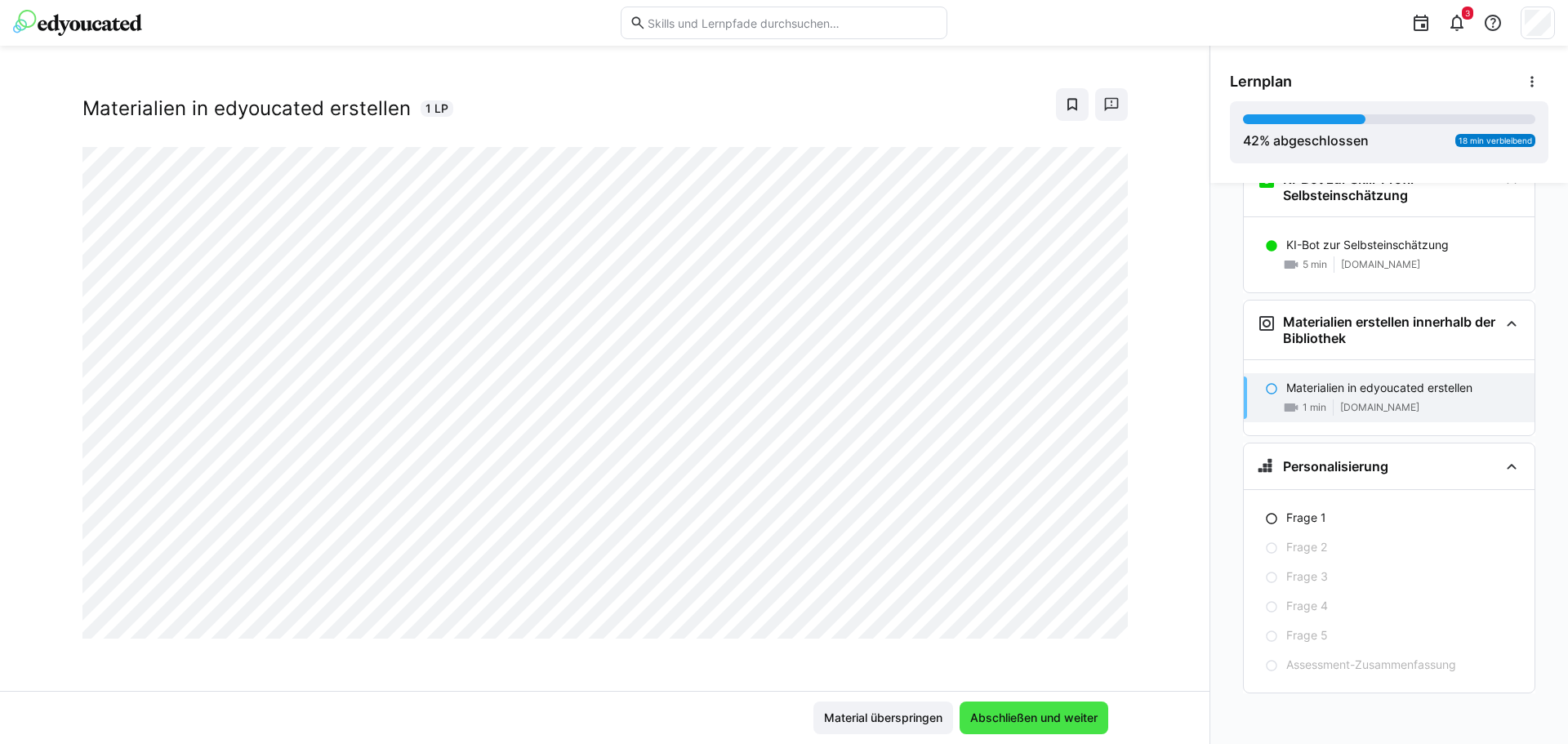
click at [1048, 711] on span "Abschließen und weiter" at bounding box center [1034, 718] width 133 height 16
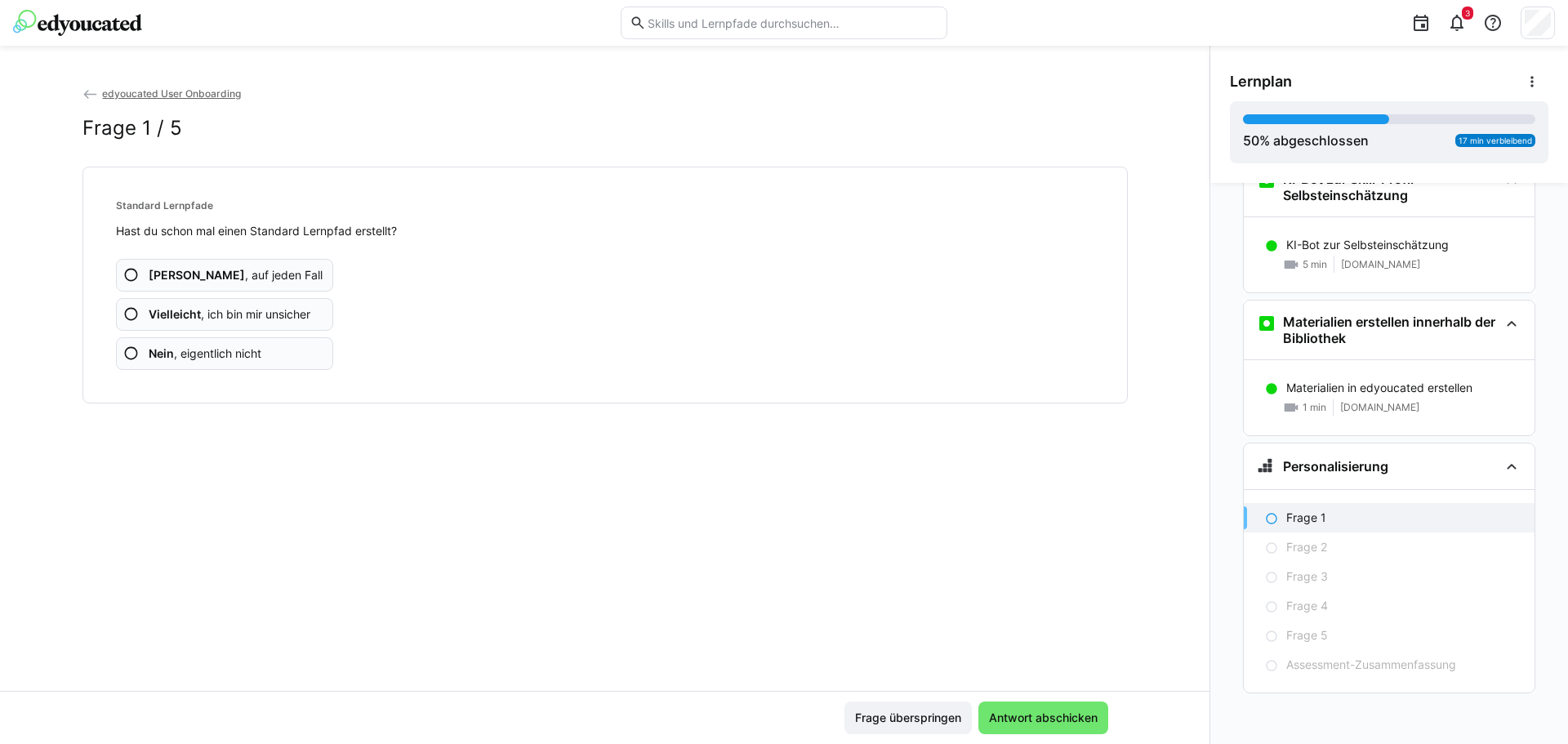
click at [237, 364] on app-assessment-question-radio "Nein , eigentlich nicht" at bounding box center [225, 353] width 218 height 33
click at [282, 356] on app-assessment-question-radio "Nein , eigentlich nicht" at bounding box center [225, 353] width 218 height 33
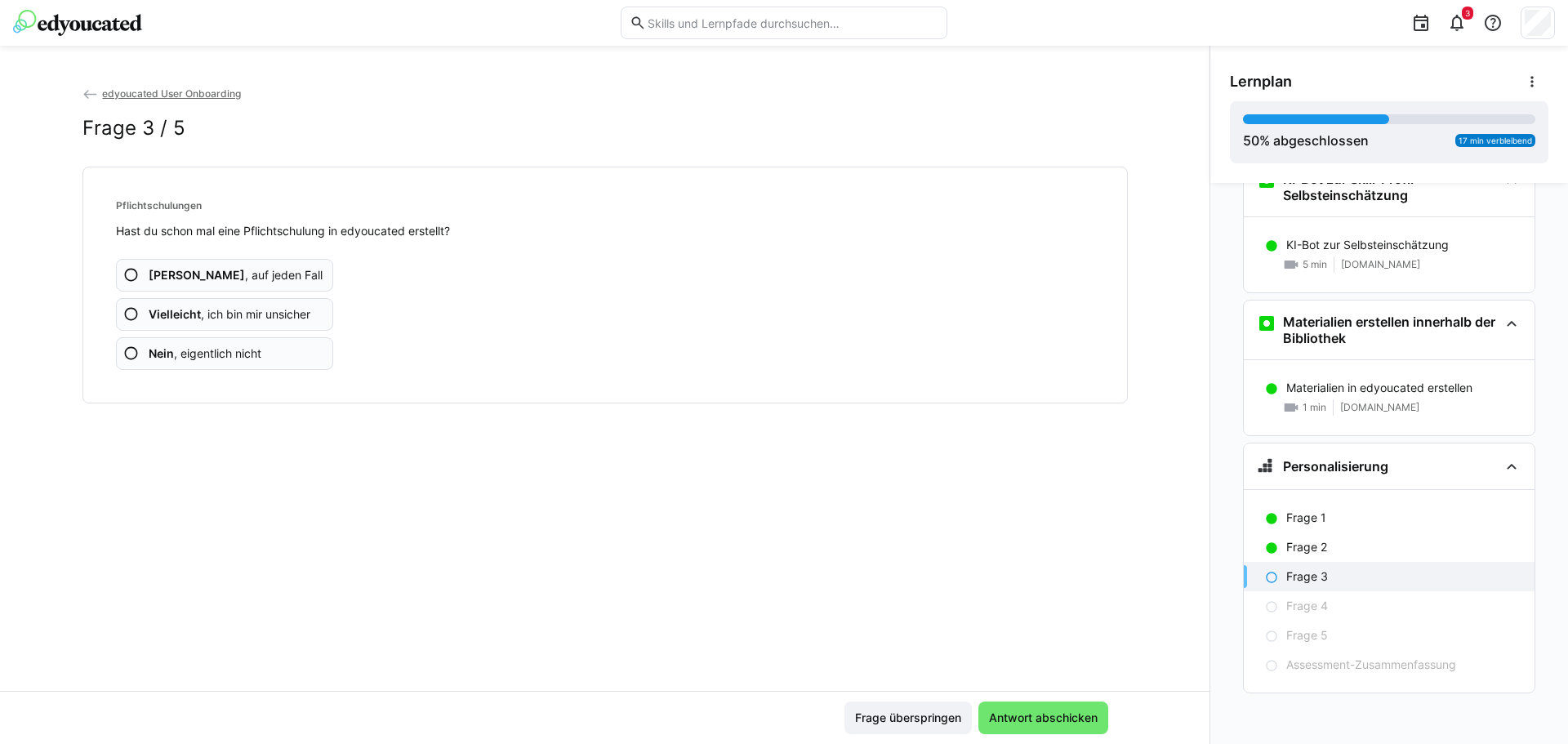
click at [291, 360] on app-assessment-question-radio "Nein , eigentlich nicht" at bounding box center [225, 353] width 218 height 33
click at [262, 356] on app-assessment-question-radio "Nein , eigentlich nicht" at bounding box center [225, 353] width 218 height 33
click at [265, 353] on app-assessment-question-radio "Nein , eigentlich nicht" at bounding box center [225, 353] width 218 height 33
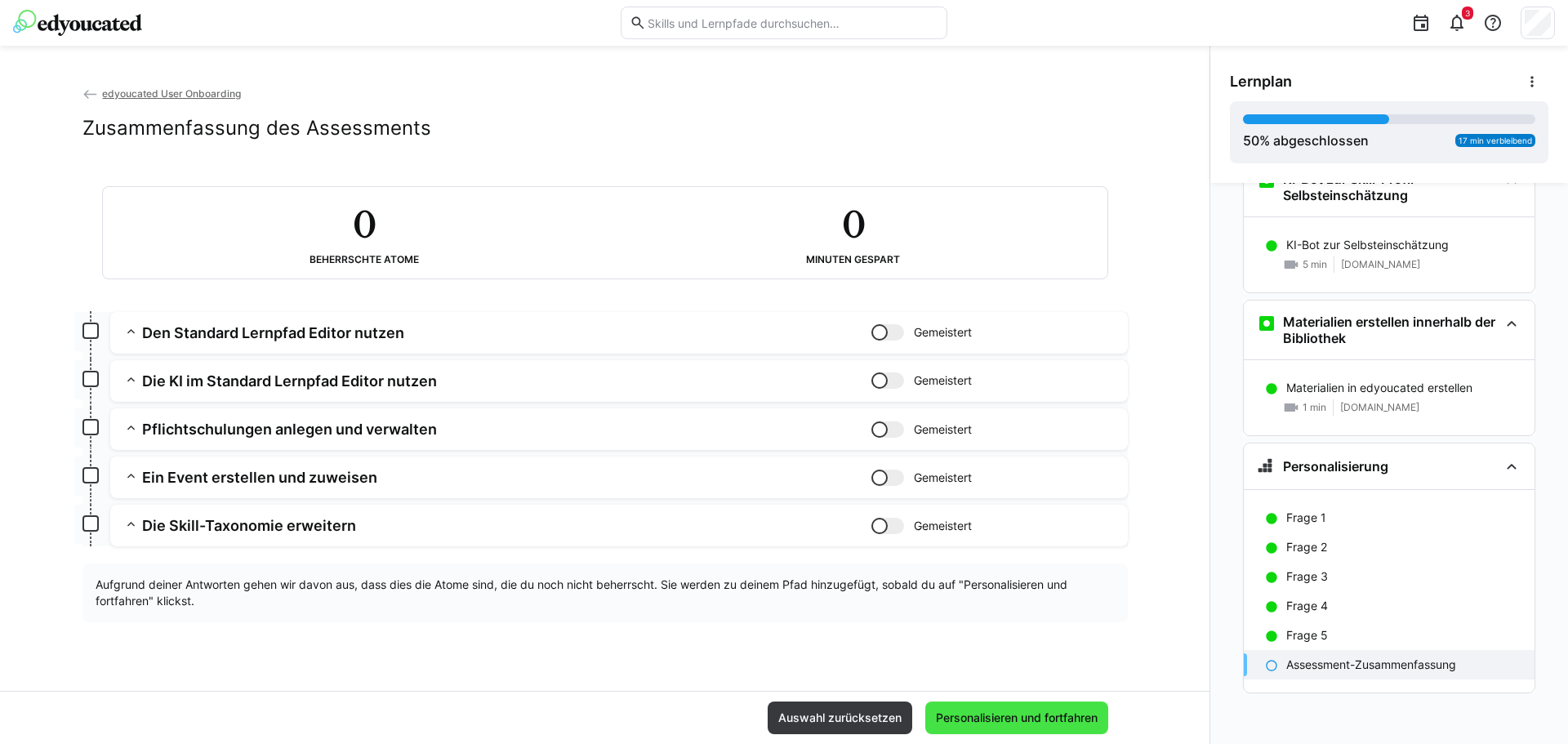
click at [978, 721] on span "Personalisieren und fortfahren" at bounding box center [1017, 718] width 166 height 16
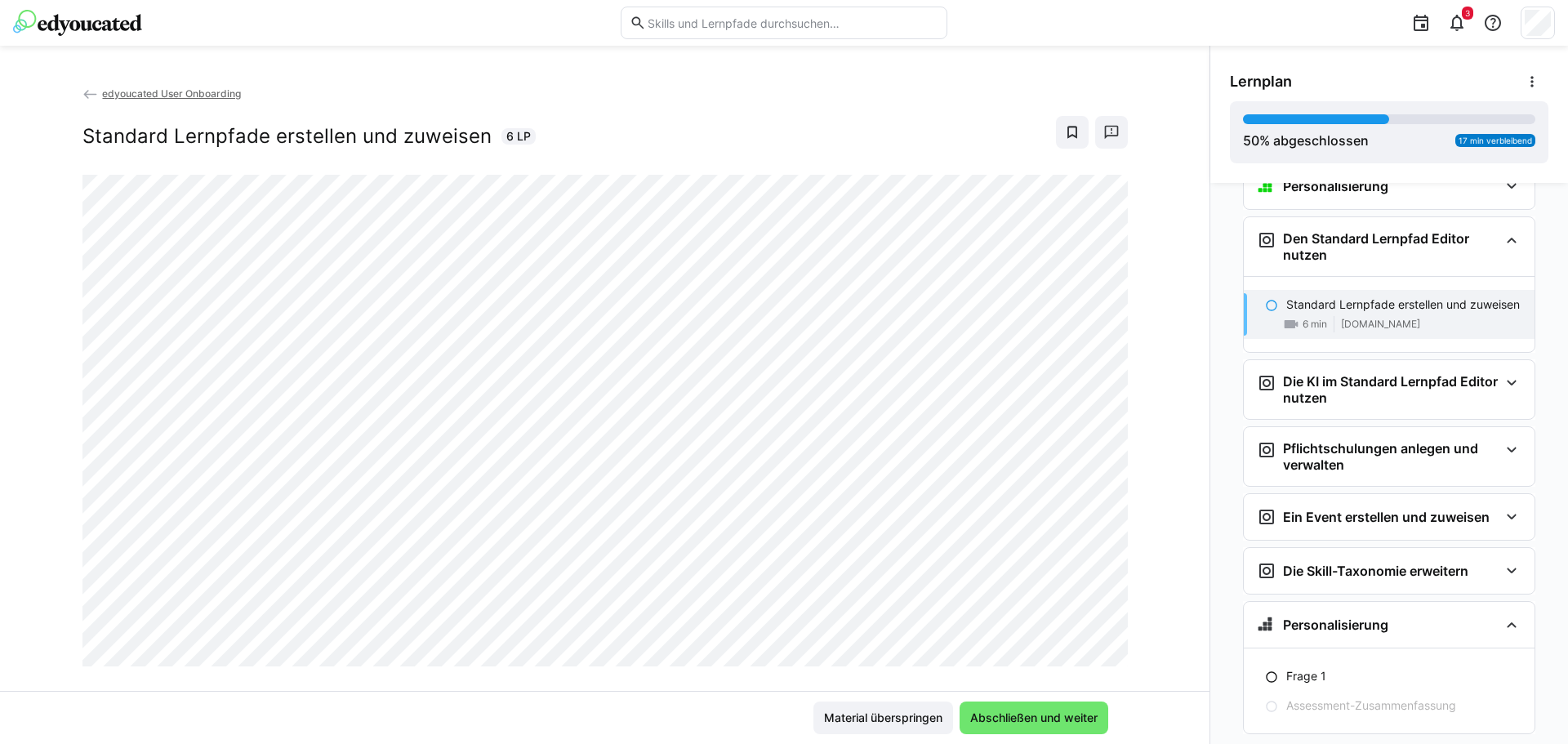
scroll to position [947, 0]
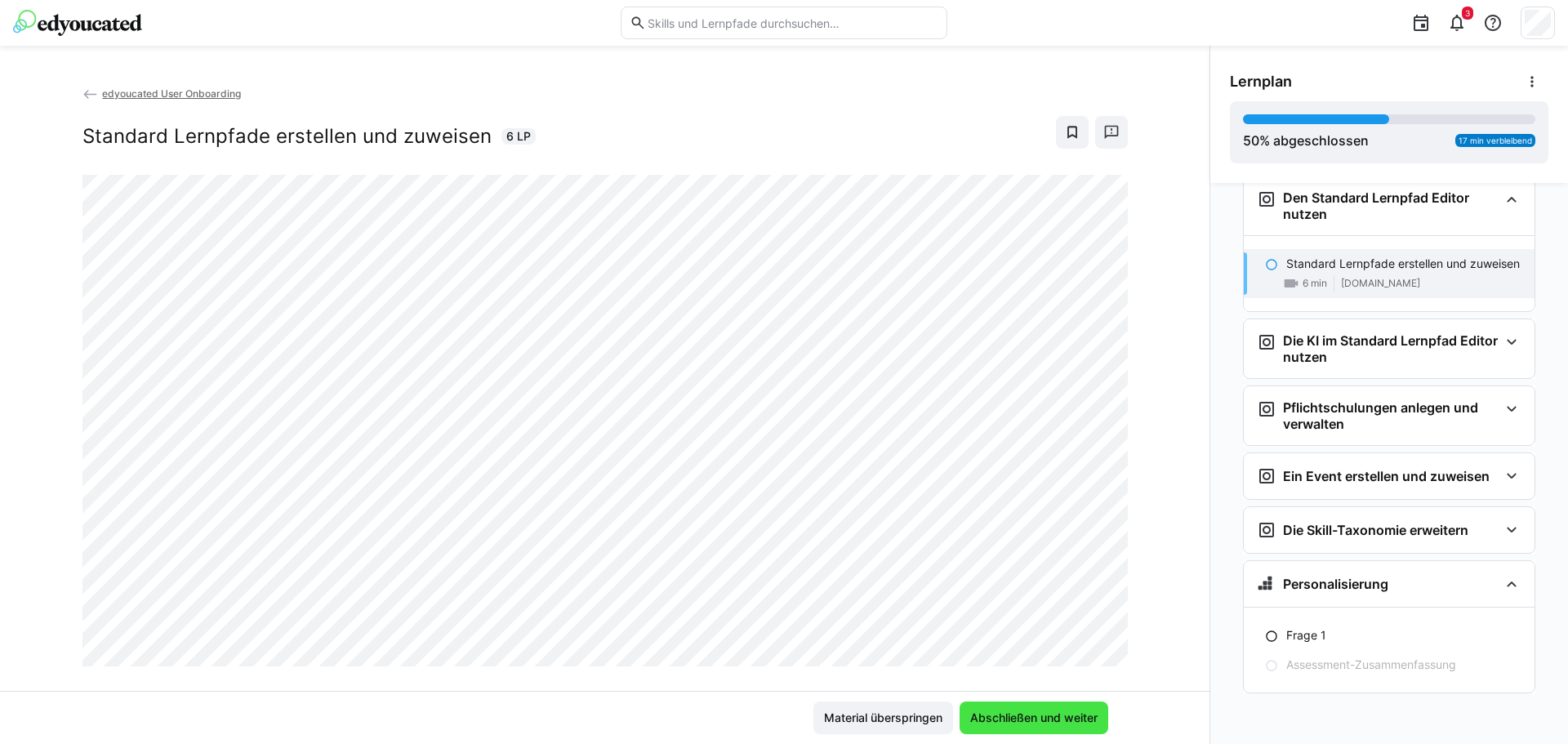
click at [1061, 713] on span "Abschließen und weiter" at bounding box center [1034, 718] width 133 height 16
